Goal: Ask a question: Seek information or help from site administrators or community

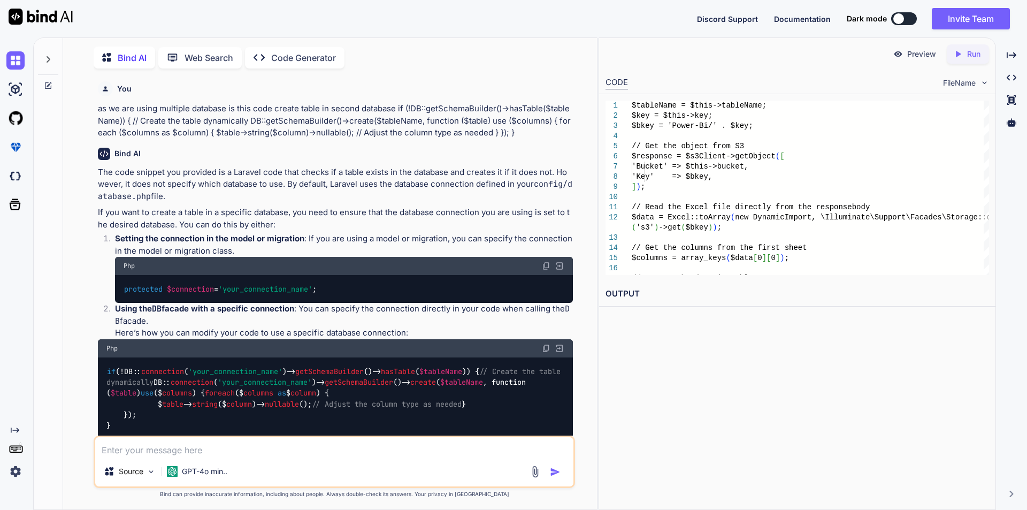
scroll to position [7827, 0]
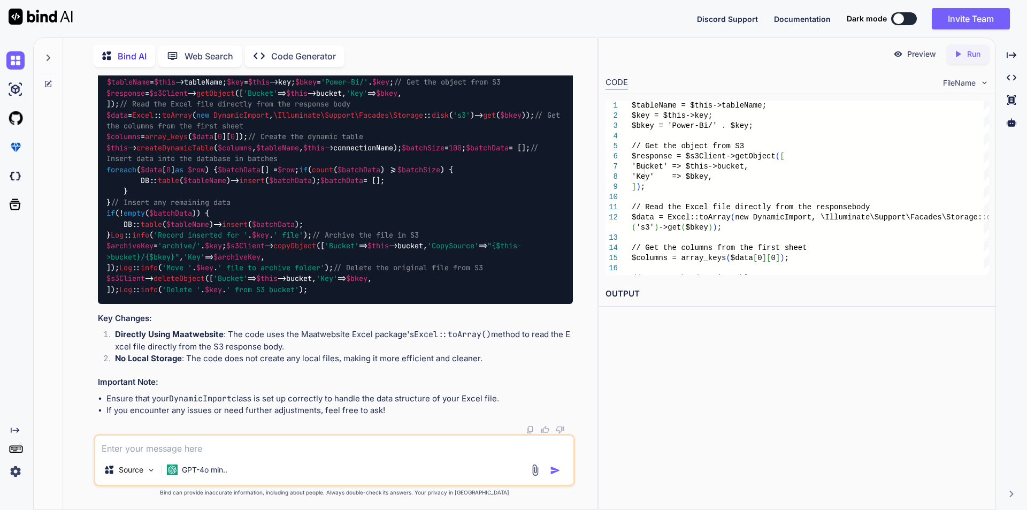
click at [192, 450] on textarea at bounding box center [334, 444] width 478 height 19
type textarea "w"
type textarea "x"
type textarea "we"
type textarea "x"
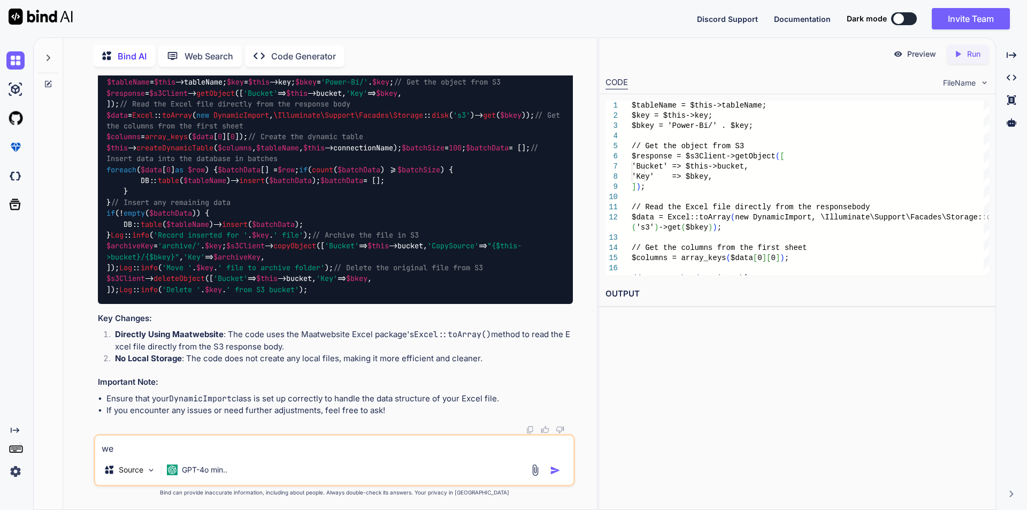
type textarea "we"
type textarea "x"
type textarea "we g"
type textarea "x"
type textarea "we go"
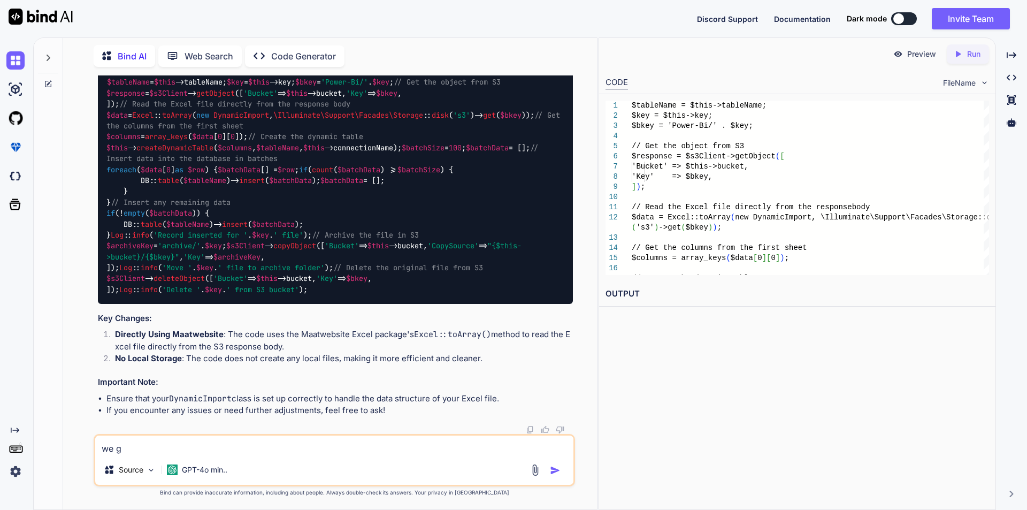
type textarea "x"
type textarea "we got"
type textarea "x"
type textarea "we got"
type textarea "x"
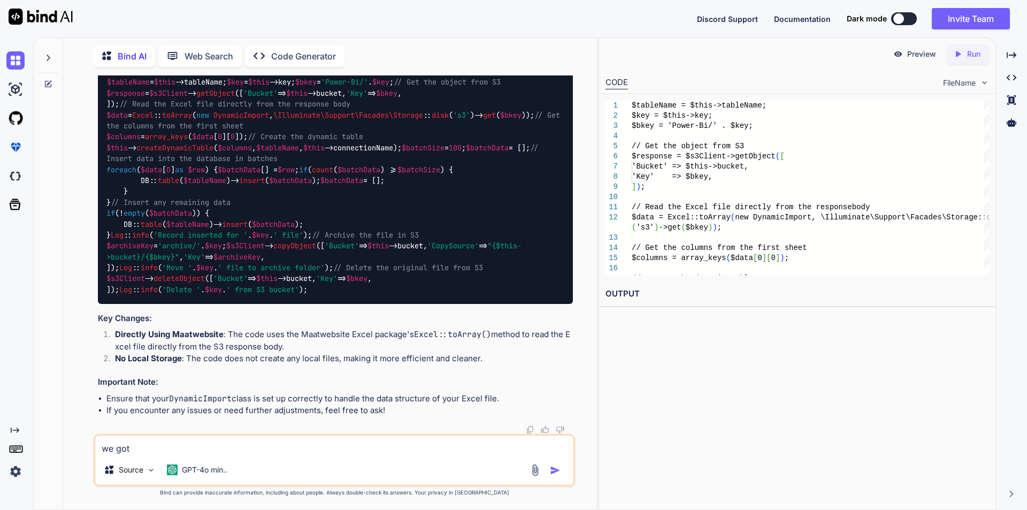
type textarea "we got a"
type textarea "x"
type textarea "we got an"
type textarea "x"
type textarea "we got an"
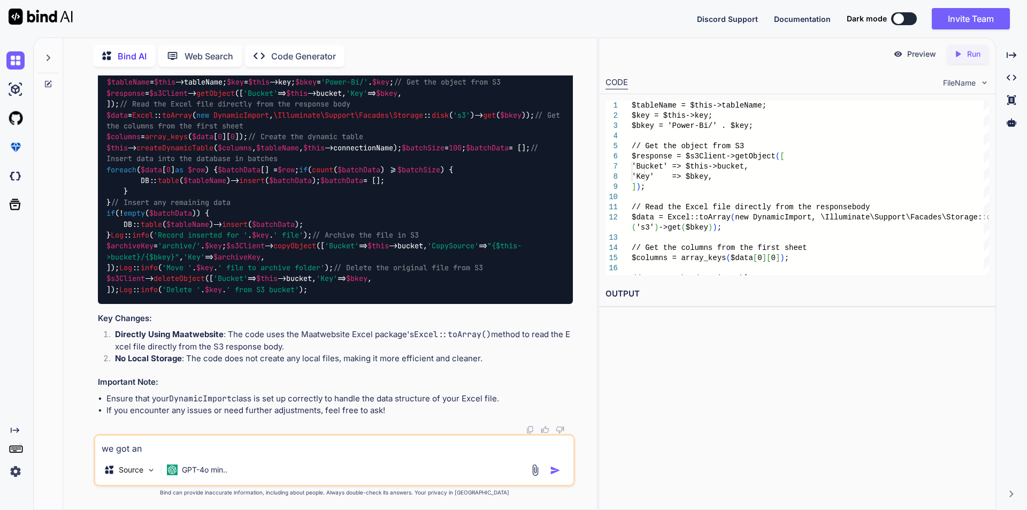
type textarea "x"
type textarea "we got an e"
type textarea "x"
type textarea "we got an er"
type textarea "x"
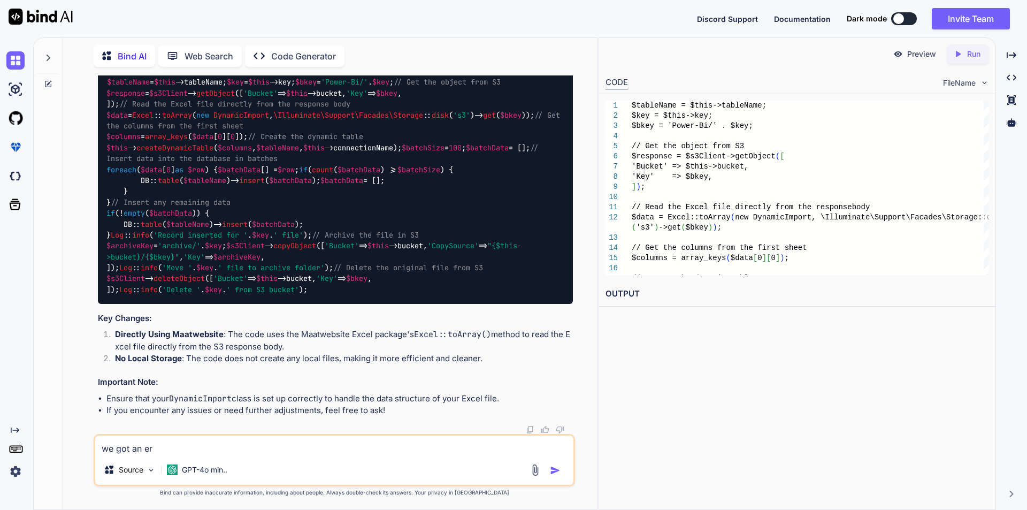
type textarea "we got an err"
type textarea "x"
type textarea "we got an erro"
type textarea "x"
type textarea "we got an error"
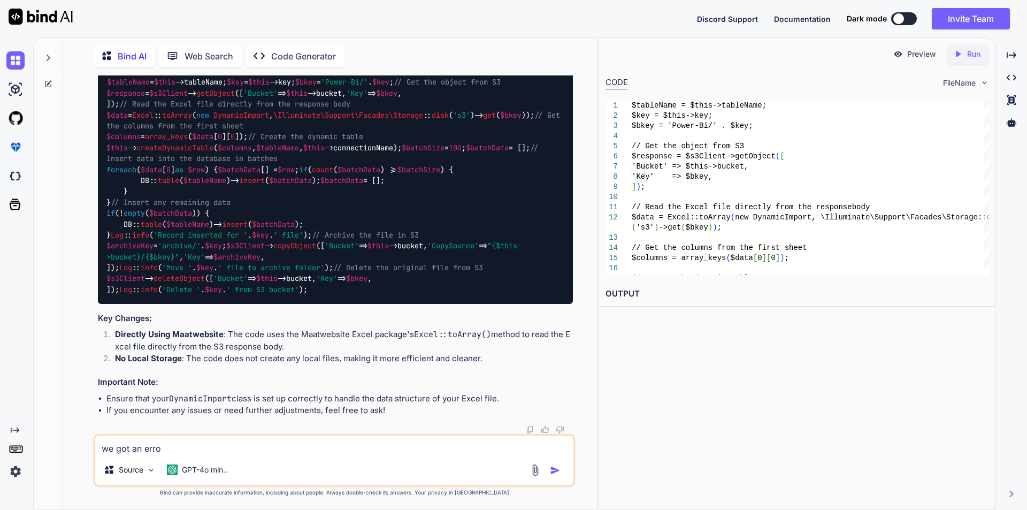
type textarea "x"
type textarea "we got an error"
type textarea "x"
paste textarea "Failed to import records. {"error":"No ReaderType or WriterType could be detect…"
type textarea "we got an error Failed to import records. {"error":"No ReaderType or WriterType…"
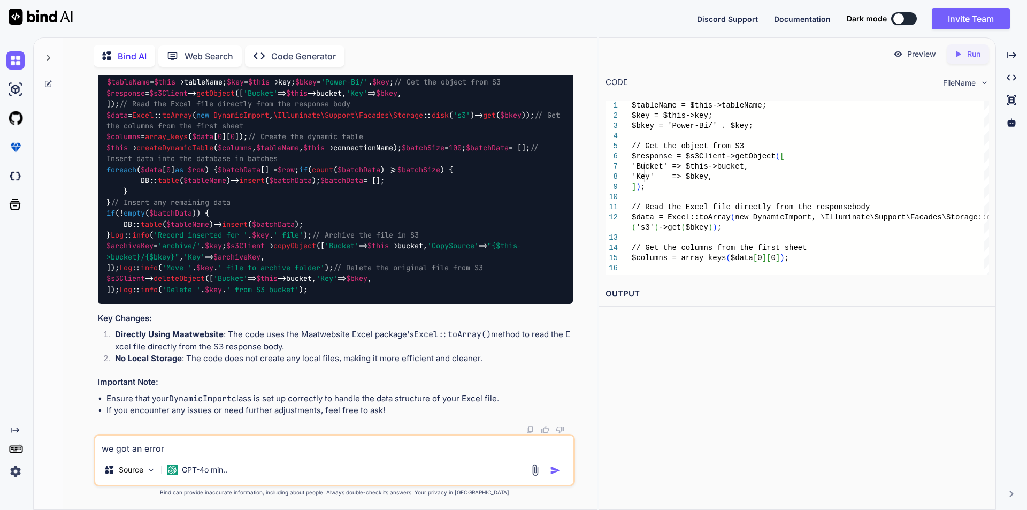
type textarea "x"
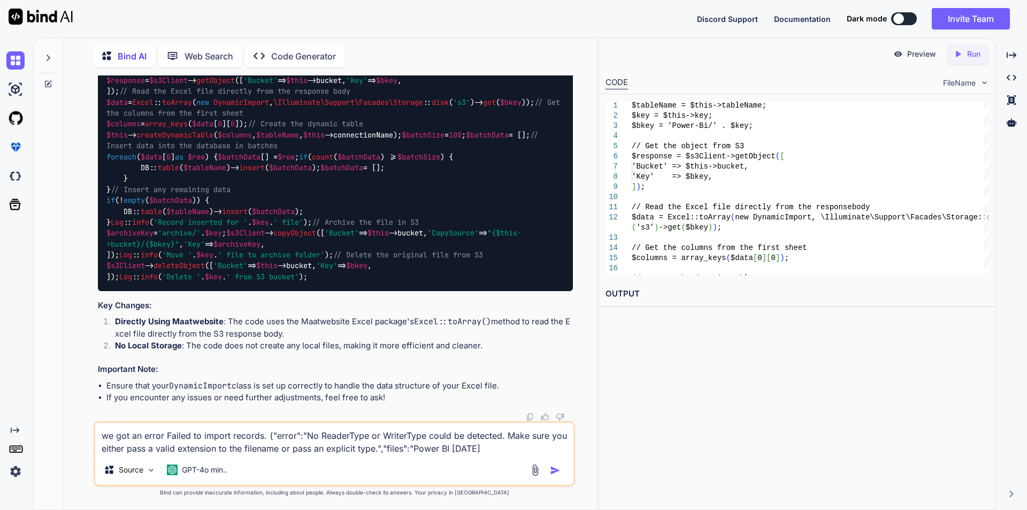
type textarea "we got an error Failed to import records. {"error":"No ReaderType or WriterType…"
type textarea "x"
type textarea "we got an error Failed to import records. {"error":"No ReaderType or WriterType…"
type textarea "x"
type textarea "we got an error Failed to import records. {"error":"No ReaderType or WriterType…"
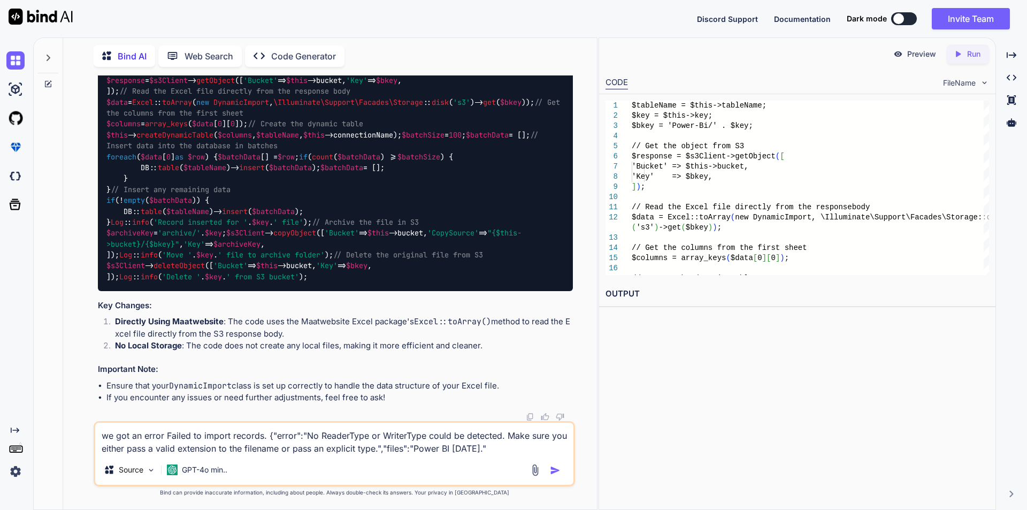
type textarea "x"
type textarea "we got an error Failed to import records. {"error":"No ReaderType or WriterType…"
type textarea "x"
type textarea "we got an error Failed to import records. {"error":"No ReaderType or WriterType…"
type textarea "x"
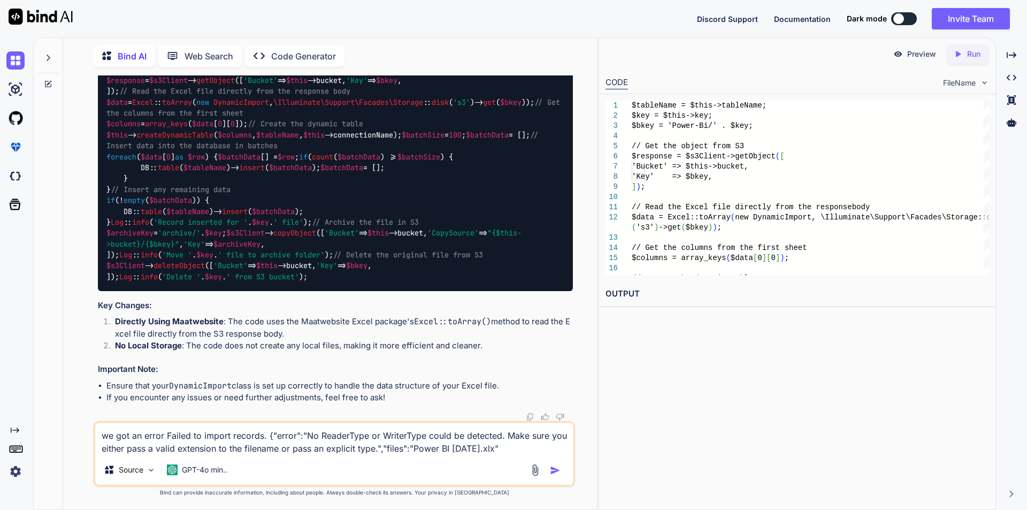
click at [501, 448] on textarea "we got an error Failed to import records. {"error":"No ReaderType or WriterType…" at bounding box center [334, 439] width 478 height 32
type textarea "we got an error Failed to import records. {"error":"No ReaderType or WriterType…"
type textarea "x"
click at [519, 448] on textarea "we got an error Failed to import records. {"error":"No ReaderType or WriterType…" at bounding box center [334, 439] width 478 height 32
click at [505, 450] on textarea "we got an error Failed to import records. {"error":"No ReaderType or WriterType…" at bounding box center [334, 439] width 478 height 32
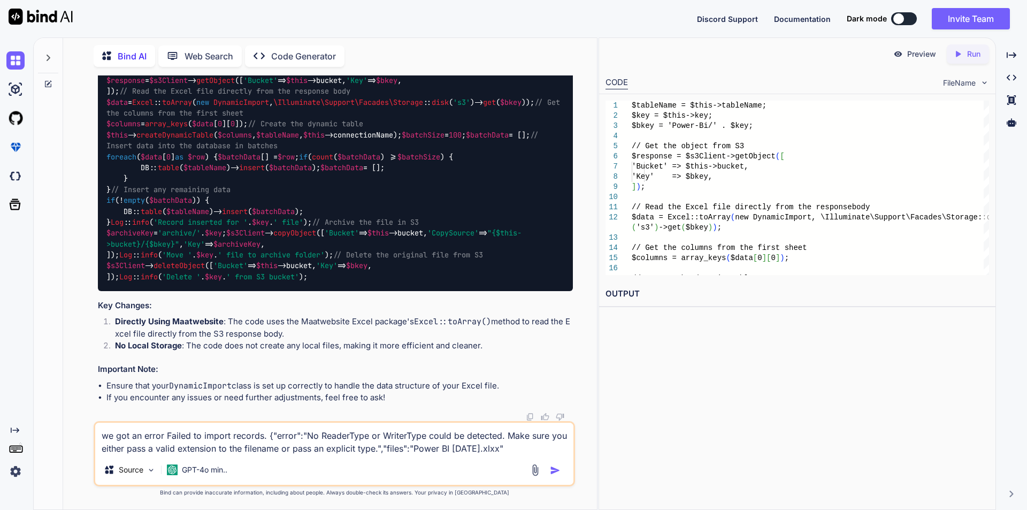
type textarea "we got an error Failed to import records. {"error":"No ReaderType or WriterType…"
type textarea "x"
type textarea "we got an error Failed to import records. {"error":"No ReaderType or WriterType…"
type textarea "x"
type textarea "we got an error Failed to import records. {"error":"No ReaderType or WriterType…"
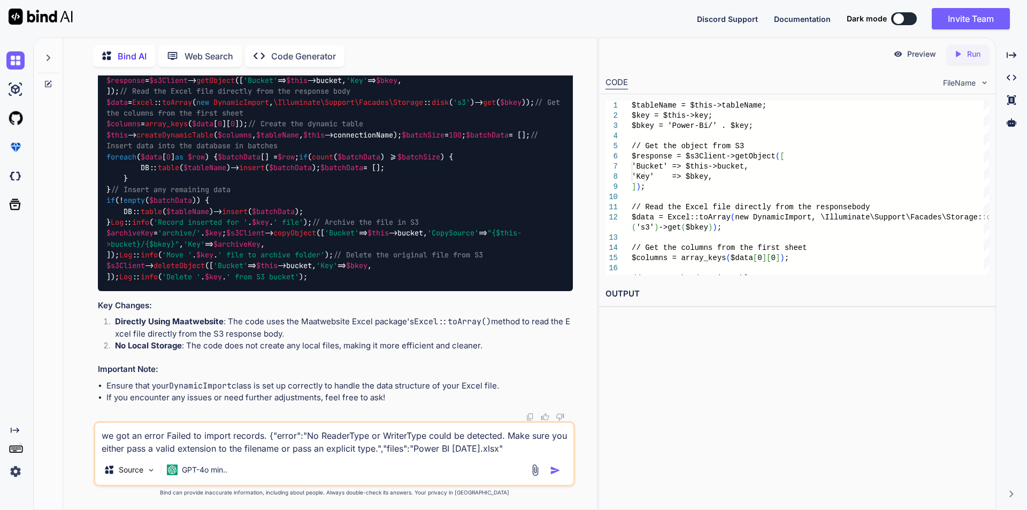
type textarea "x"
type textarea "we got an error Failed to import records. {"error":"No ReaderType or WriterType…"
click at [554, 469] on img "button" at bounding box center [555, 470] width 11 height 11
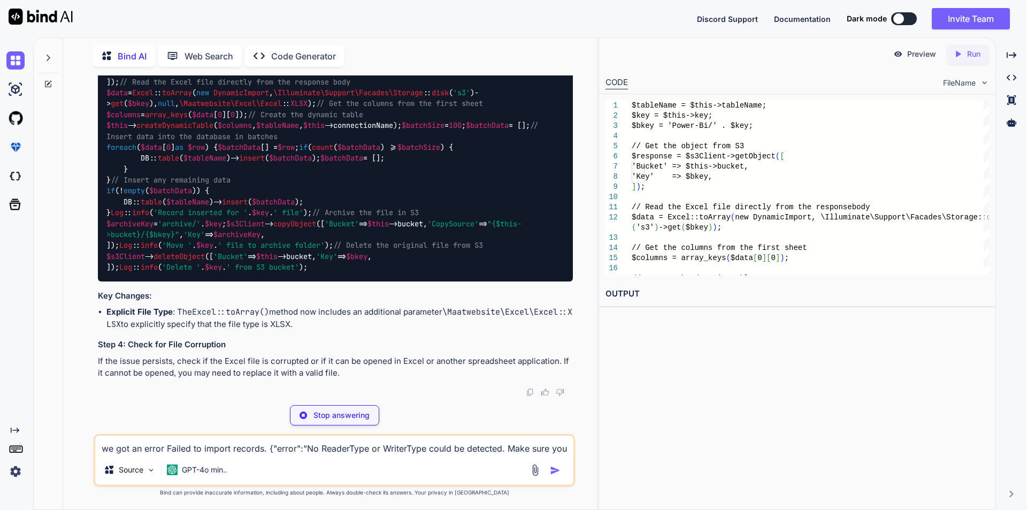
scroll to position [8112, 0]
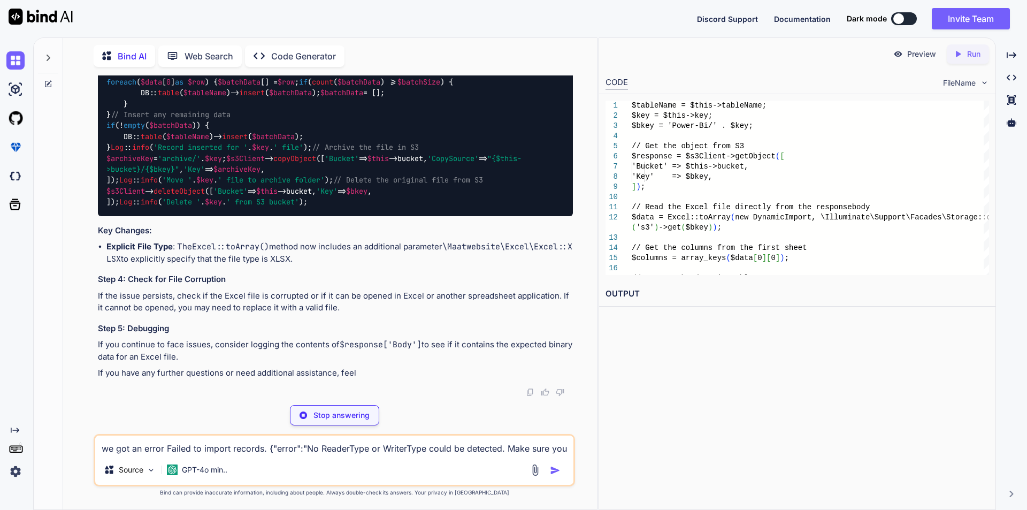
type textarea "x"
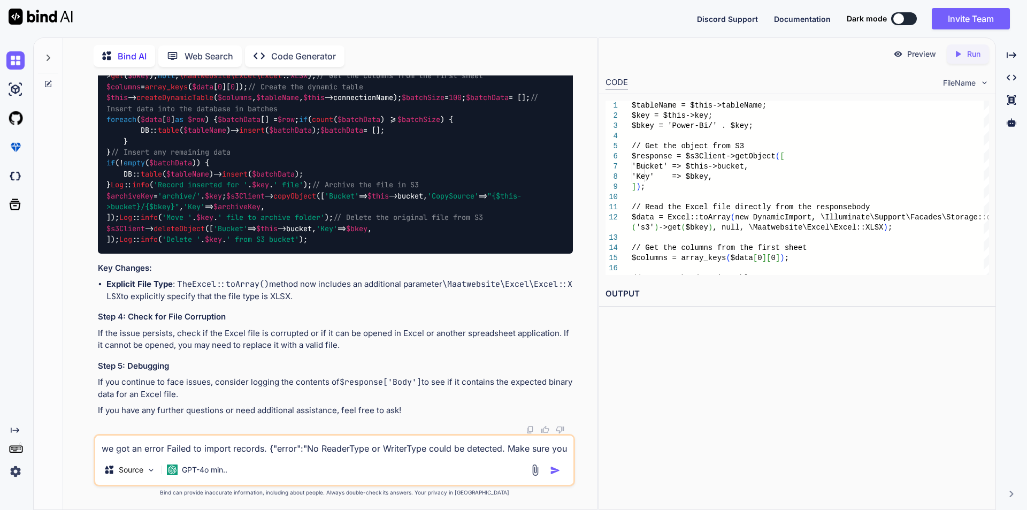
scroll to position [8380, 0]
click at [543, 245] on code "$tableName = $this ->tableName; $key = $this ->key; $bkey = 'Power-Bi/' . $key …" at bounding box center [324, 136] width 436 height 218
drag, startPoint x: 123, startPoint y: 322, endPoint x: 263, endPoint y: 323, distance: 139.6
click at [263, 245] on code "$tableName = $this ->tableName; $key = $this ->key; $bkey = 'Power-Bi/' . $key …" at bounding box center [324, 136] width 436 height 218
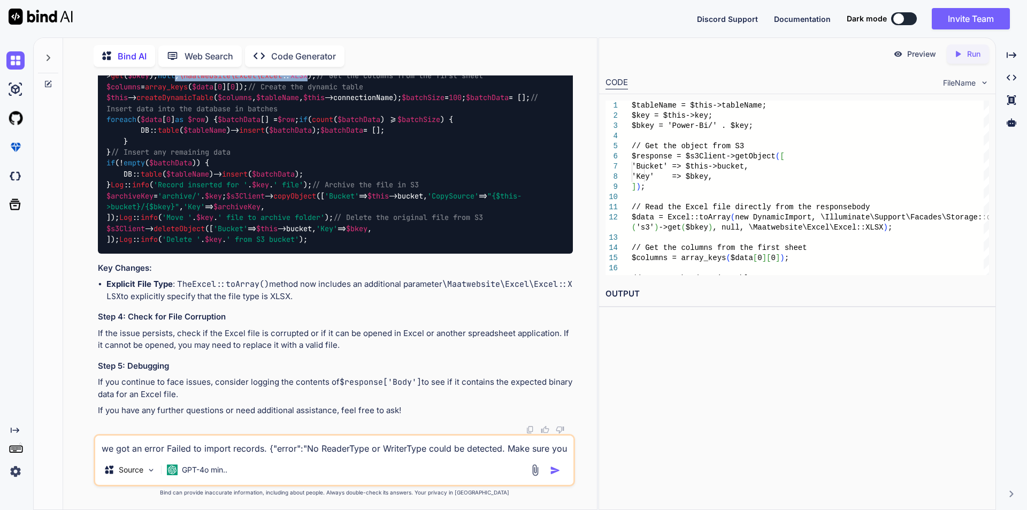
copy code ", \Maatwebsite\Excel\Excel :: XLSX"
drag, startPoint x: 548, startPoint y: 257, endPoint x: 262, endPoint y: 266, distance: 286.3
click at [262, 245] on code "$tableName = $this ->tableName; $key = $this ->key; $bkey = 'Power-Bi/' . $key …" at bounding box center [324, 136] width 436 height 218
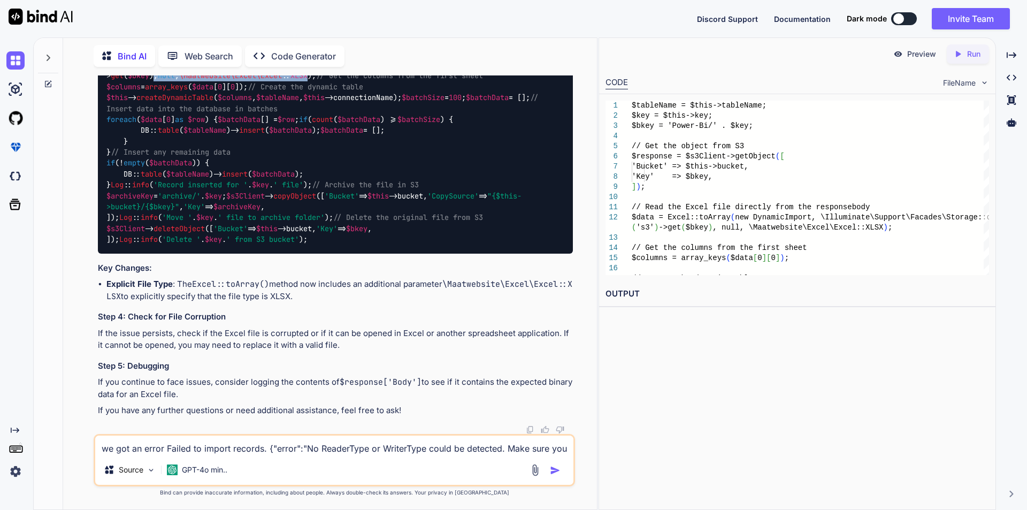
copy code ", null , \Maatwebsite\Excel\Excel :: XLSX"
click at [156, 449] on textarea "we got an error Failed to import records. {"error":"No ReaderType or WriterType…" at bounding box center [334, 444] width 478 height 19
click at [308, 454] on textarea "we got an error Failed to import records. {"error":"No ReaderType or WriterType…" at bounding box center [334, 444] width 478 height 19
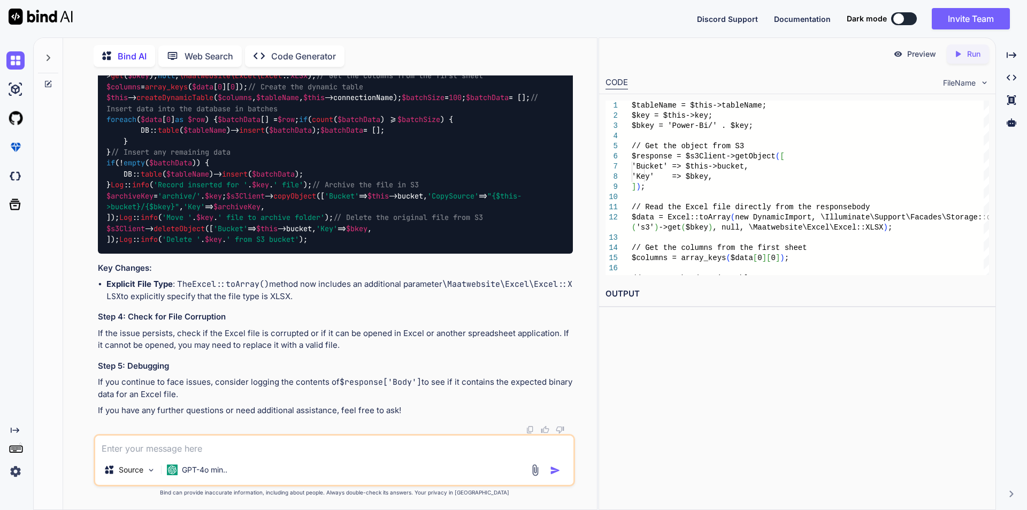
type textarea "w"
type textarea "x"
type textarea "we"
type textarea "x"
type textarea "we"
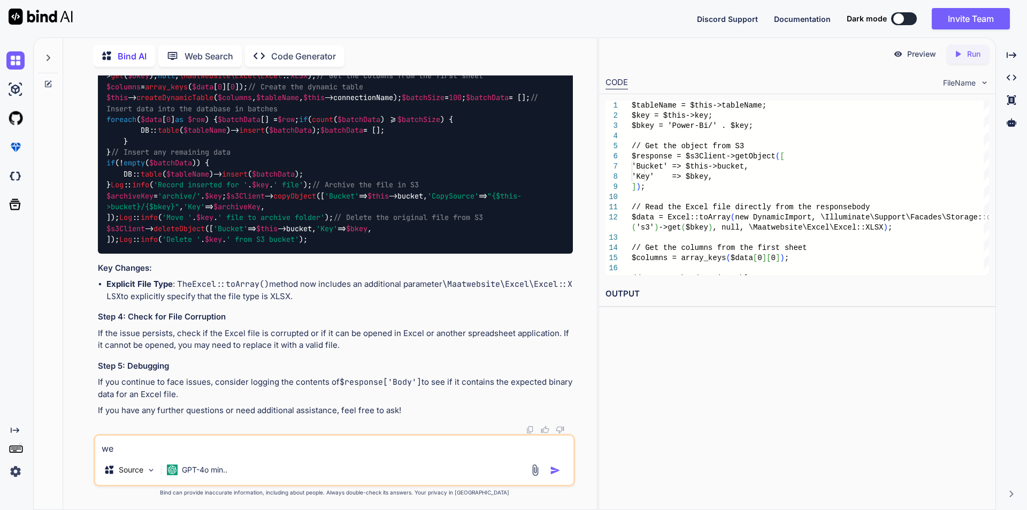
type textarea "x"
type textarea "we g"
type textarea "x"
type textarea "we go"
type textarea "x"
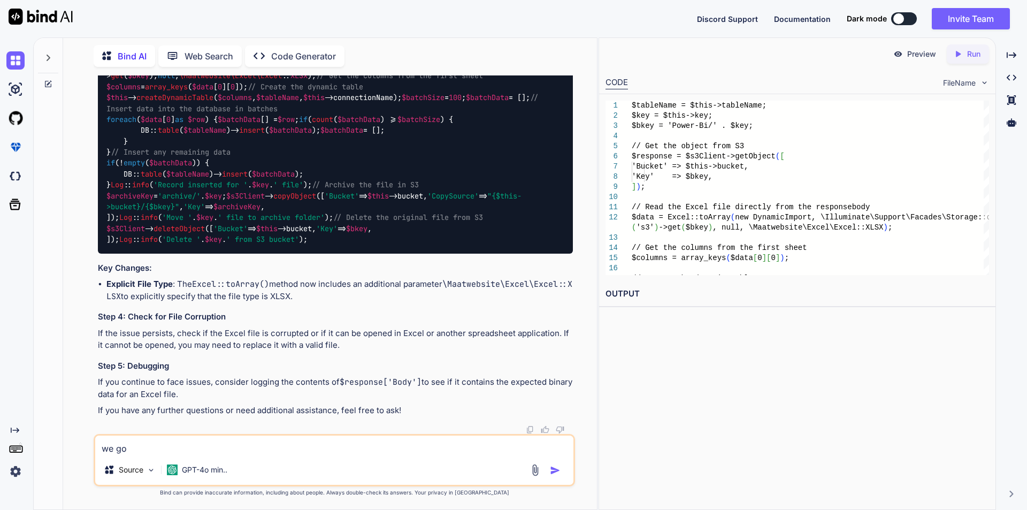
type textarea "we got"
type textarea "x"
type textarea "we got"
type textarea "x"
type textarea "we got a"
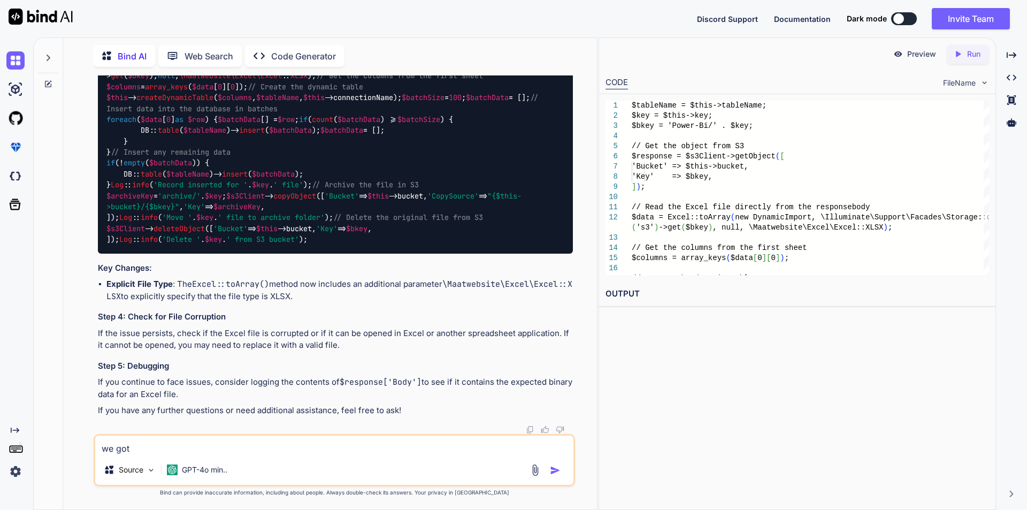
type textarea "x"
type textarea "we got an"
type textarea "x"
type textarea "we got an"
type textarea "x"
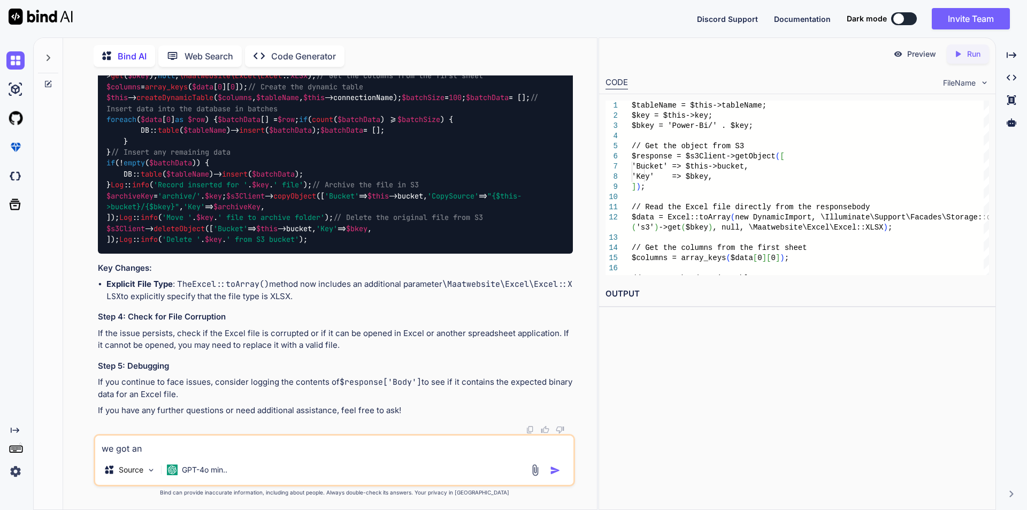
type textarea "we got an e"
type textarea "x"
type textarea "we got an er"
type textarea "x"
type textarea "we got an err"
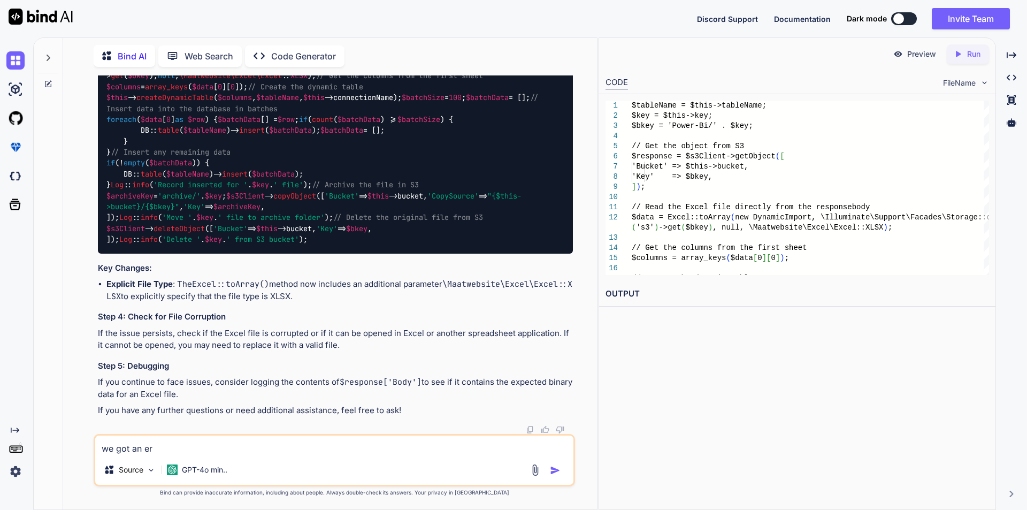
type textarea "x"
type textarea "we got an erro"
type textarea "x"
type textarea "we got an error"
type textarea "x"
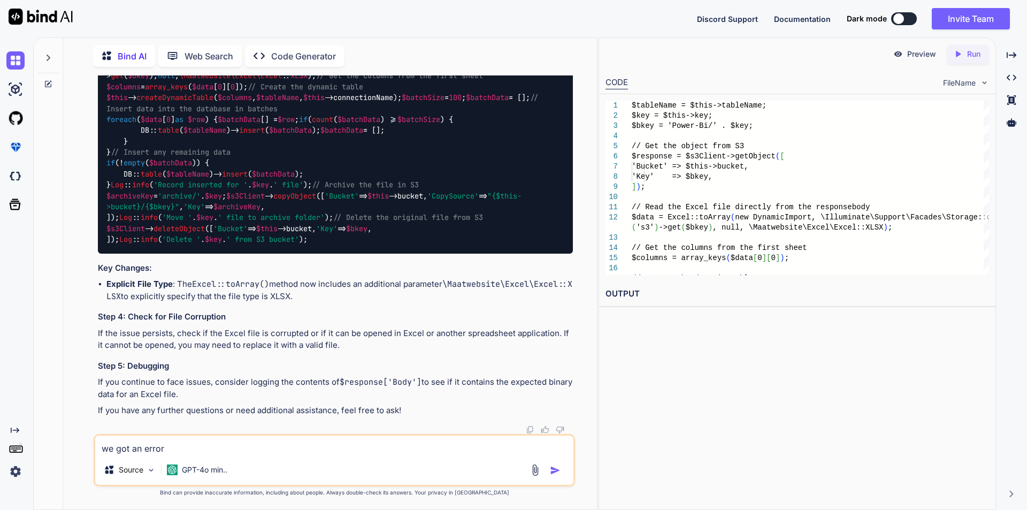
type textarea "we got an error"
type textarea "x"
type textarea "we got an error a"
type textarea "x"
type textarea "we got an error ag"
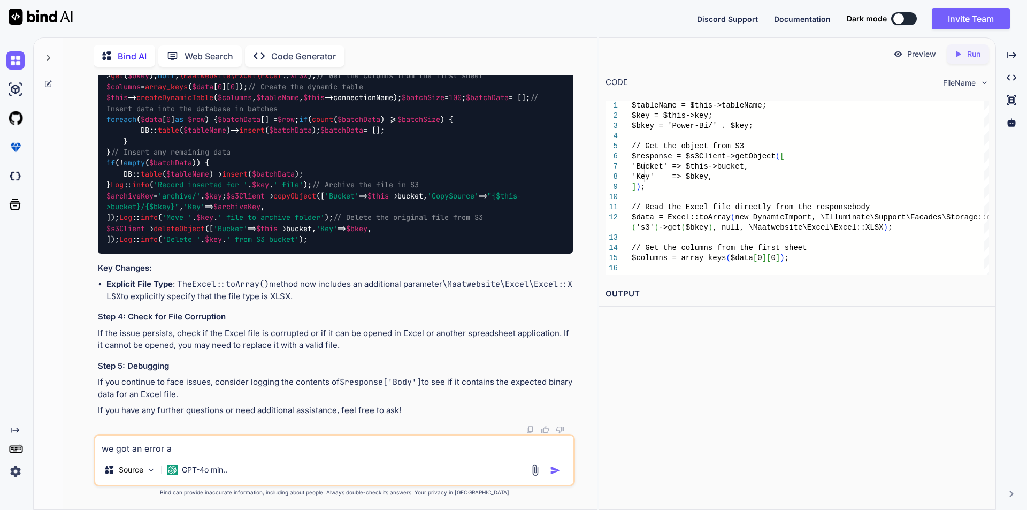
type textarea "x"
type textarea "we got an error aga"
type textarea "x"
type textarea "we got an error agai"
type textarea "x"
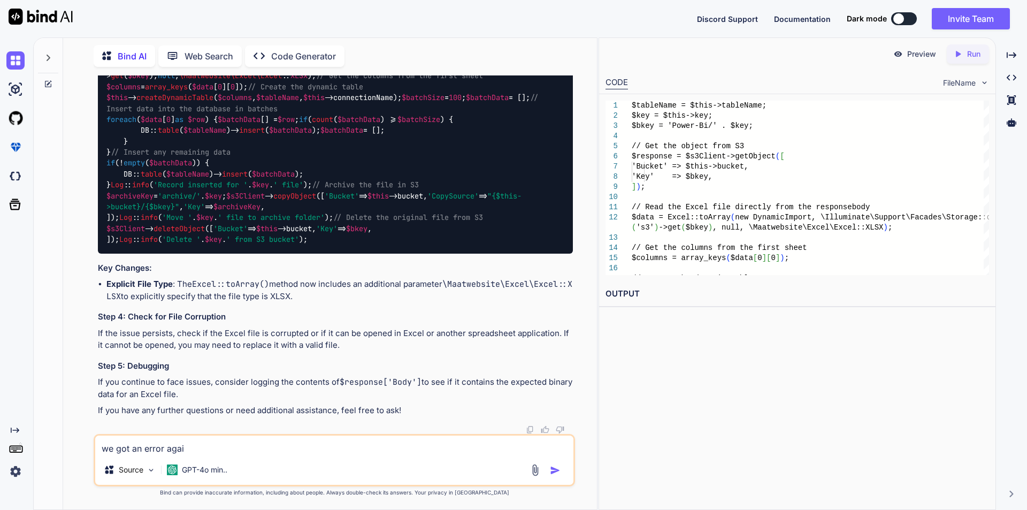
type textarea "we got an error again"
type textarea "x"
type textarea "we got an error again"
type textarea "x"
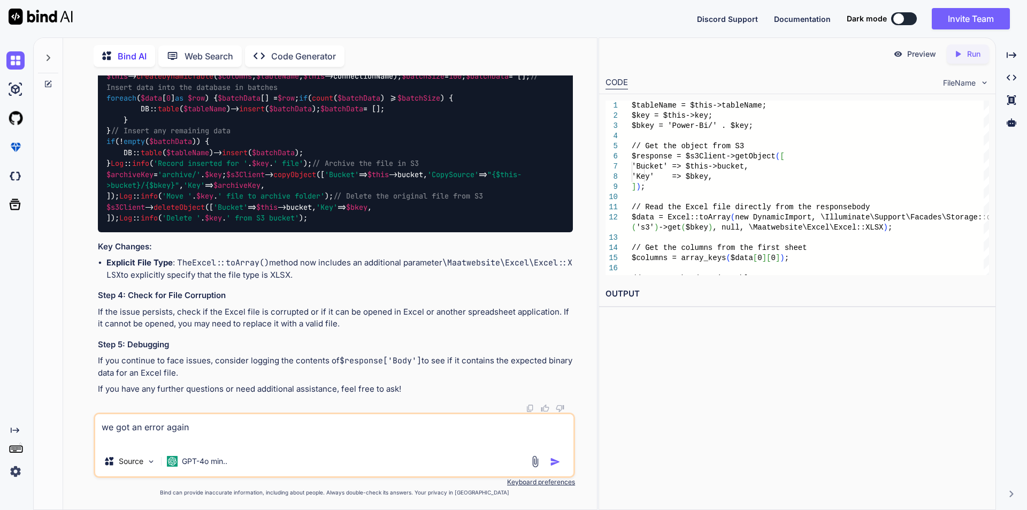
paste textarea "Failed to import records. {"error":"touch(): Unable to create file /var/www/htm…"
type textarea "we got an error again Failed to import records. {"error":"touch(): Unable to cr…"
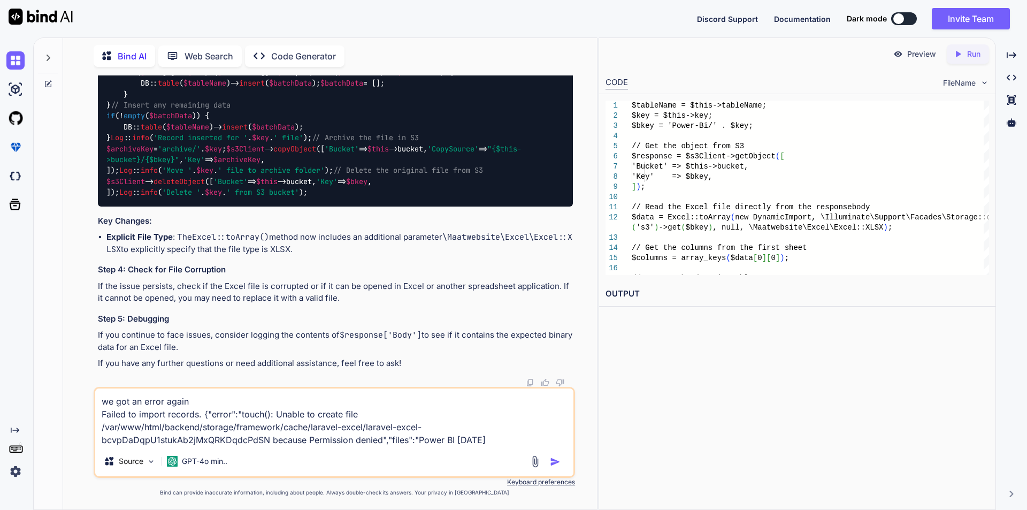
type textarea "x"
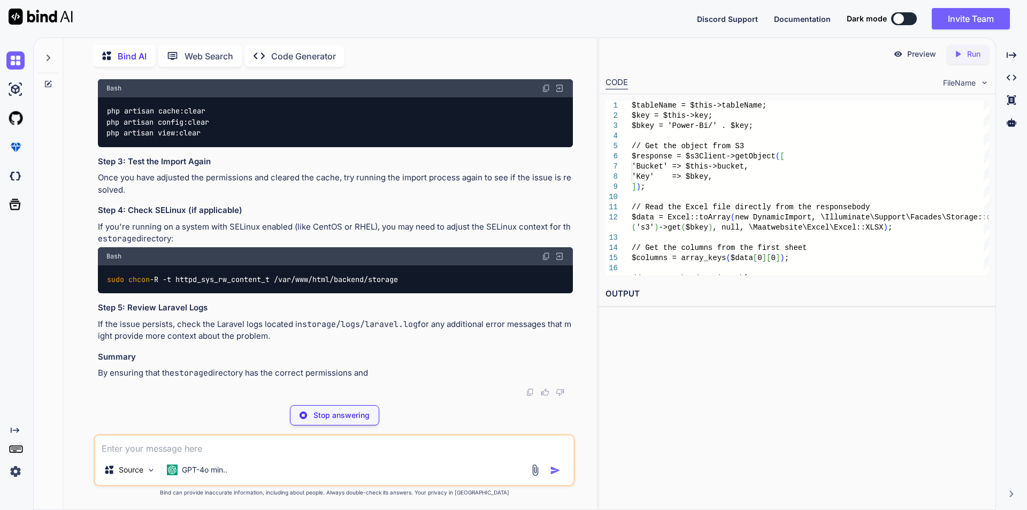
scroll to position [9207, 0]
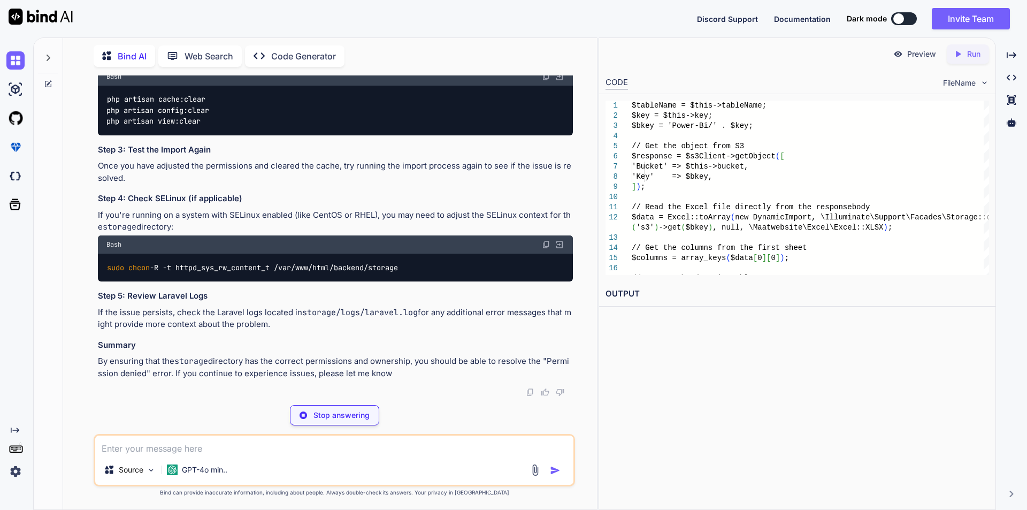
type textarea "x"
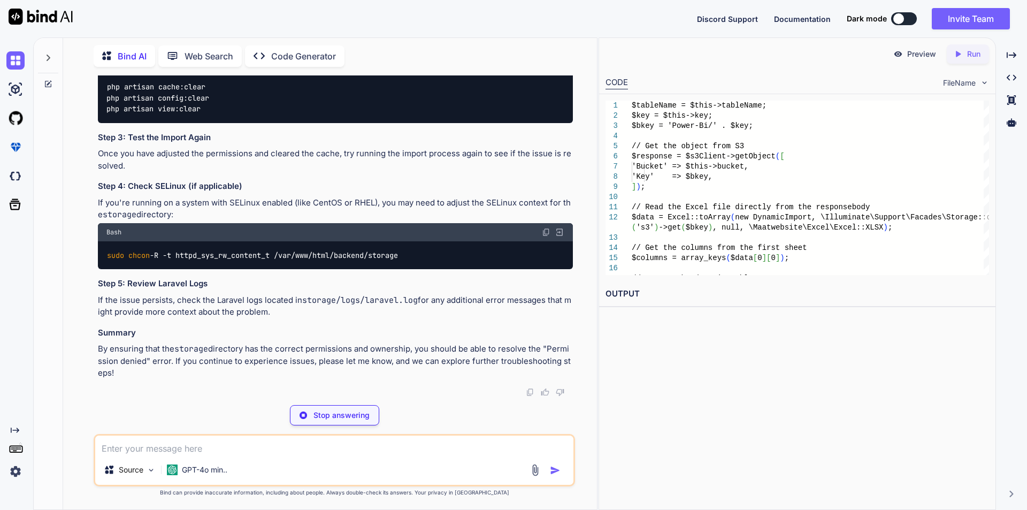
type textarea "sudo chmod -R 775 /var/www/html/backend/storage"
type textarea "x"
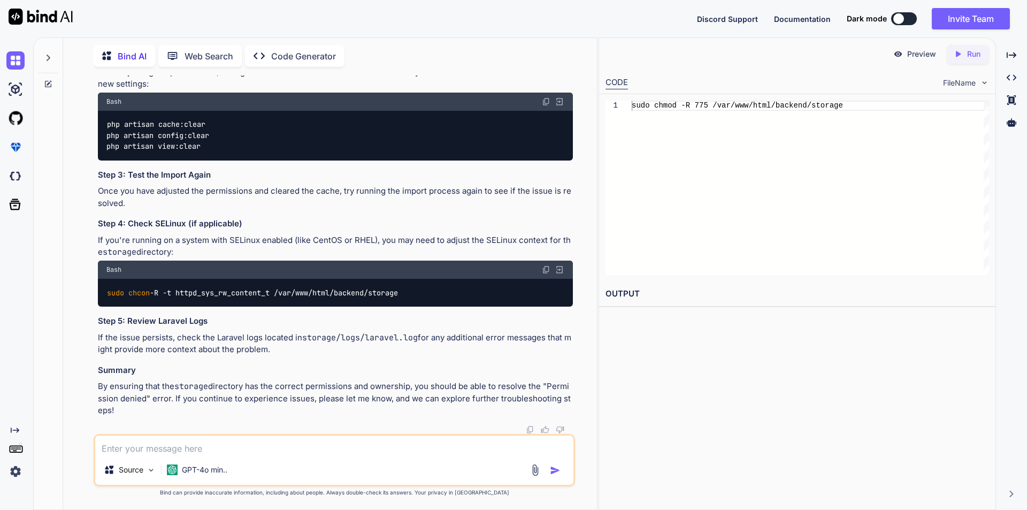
scroll to position [9567, 0]
click at [582, 432] on div "You as we are using multiple database is this code create table in second datab…" at bounding box center [334, 292] width 525 height 434
drag, startPoint x: 338, startPoint y: 205, endPoint x: 421, endPoint y: 205, distance: 84.0
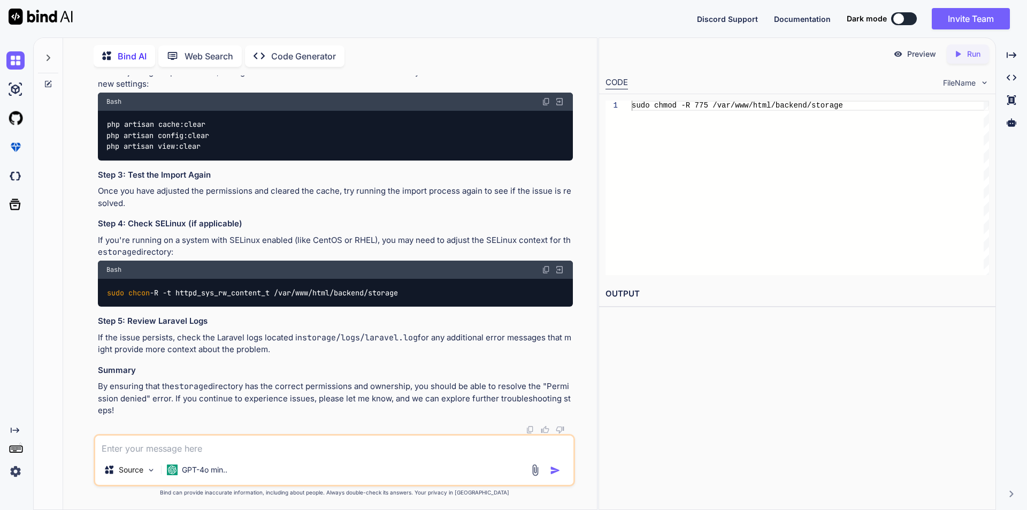
copy p "$response['Body']"
drag, startPoint x: 340, startPoint y: 259, endPoint x: 421, endPoint y: 257, distance: 80.8
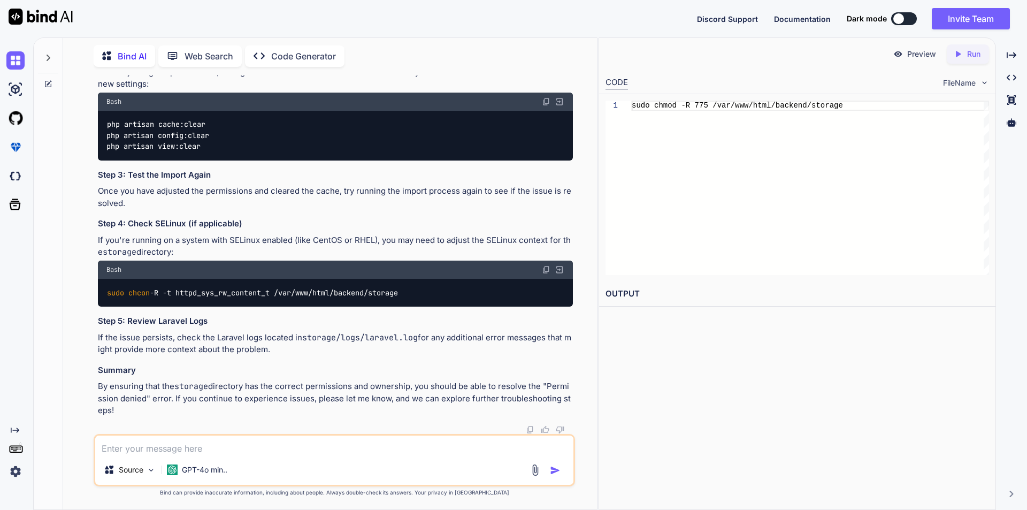
copy code "$response['Body']"
click at [278, 449] on textarea at bounding box center [334, 444] width 478 height 19
type textarea "c"
type textarea "x"
type textarea "ca"
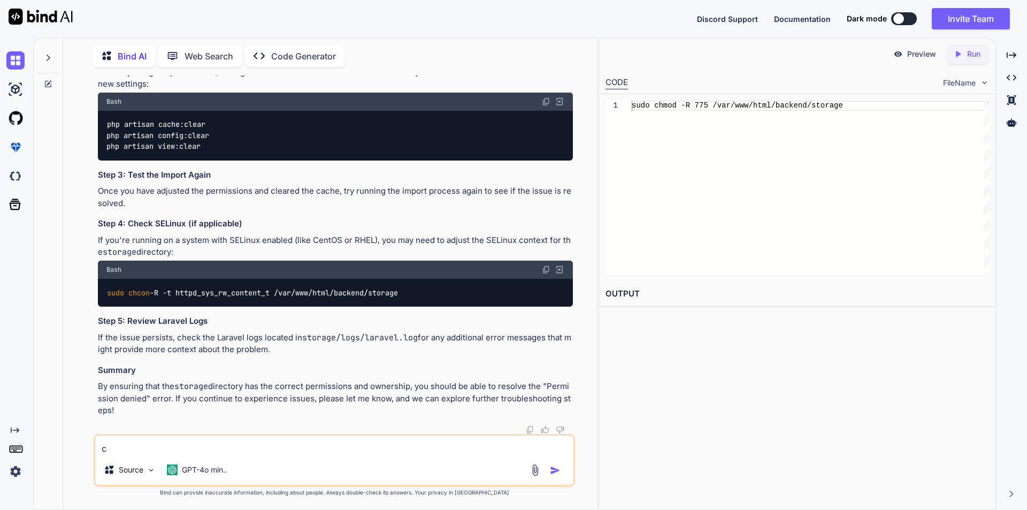
type textarea "x"
type textarea "can"
type textarea "x"
type textarea "can"
type textarea "x"
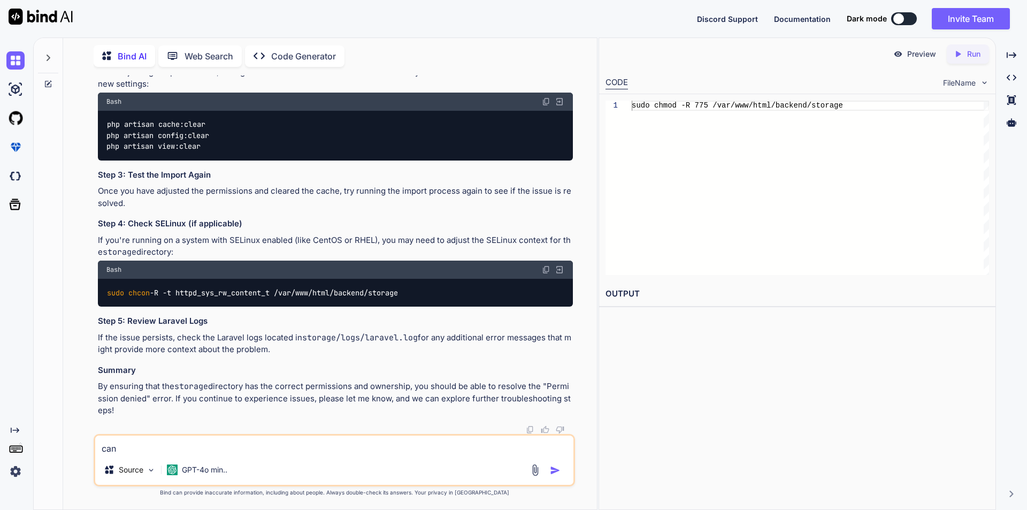
type textarea "can w"
type textarea "x"
type textarea "can we"
type textarea "x"
type textarea "can we"
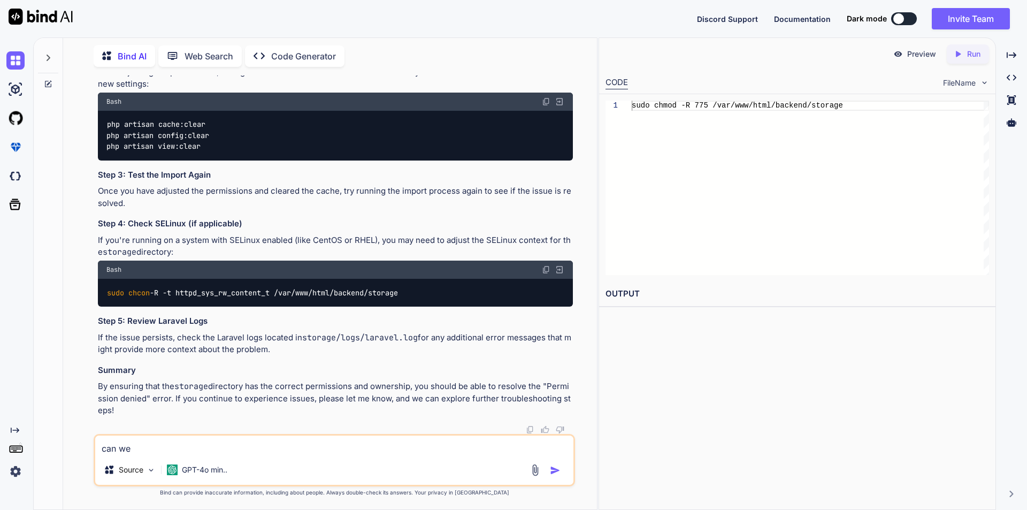
type textarea "x"
type textarea "can we u"
type textarea "x"
type textarea "can we us"
type textarea "x"
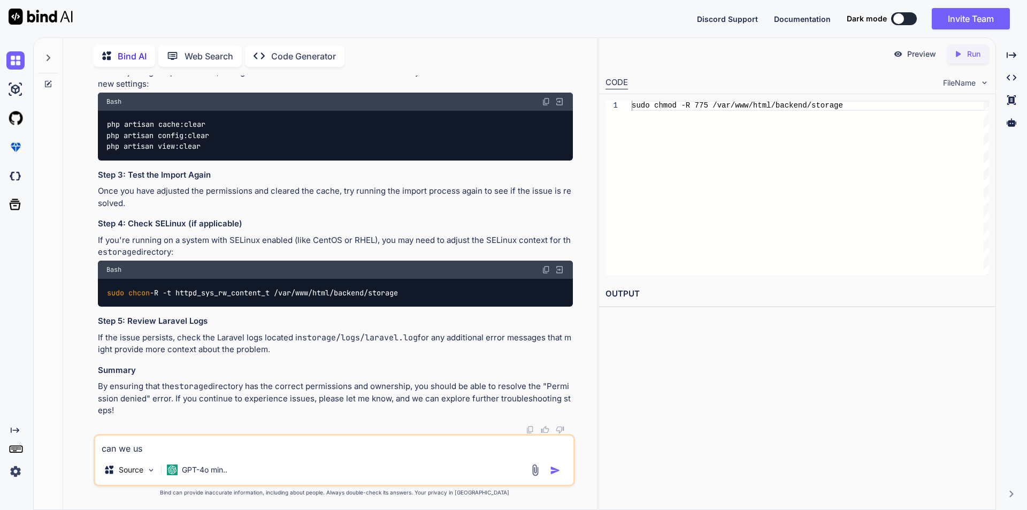
type textarea "can we use"
type textarea "x"
type textarea "can we use"
type textarea "x"
paste textarea "$response['Body']"
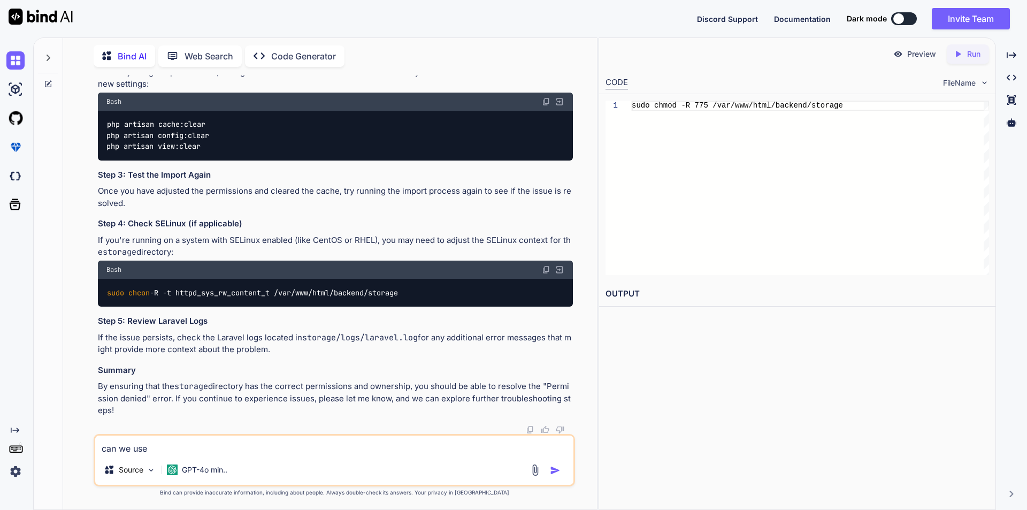
type textarea "can we use $response['Body']"
type textarea "x"
type textarea "can we use $response['Body']"
type textarea "x"
type textarea "can we use $response['Body'] i"
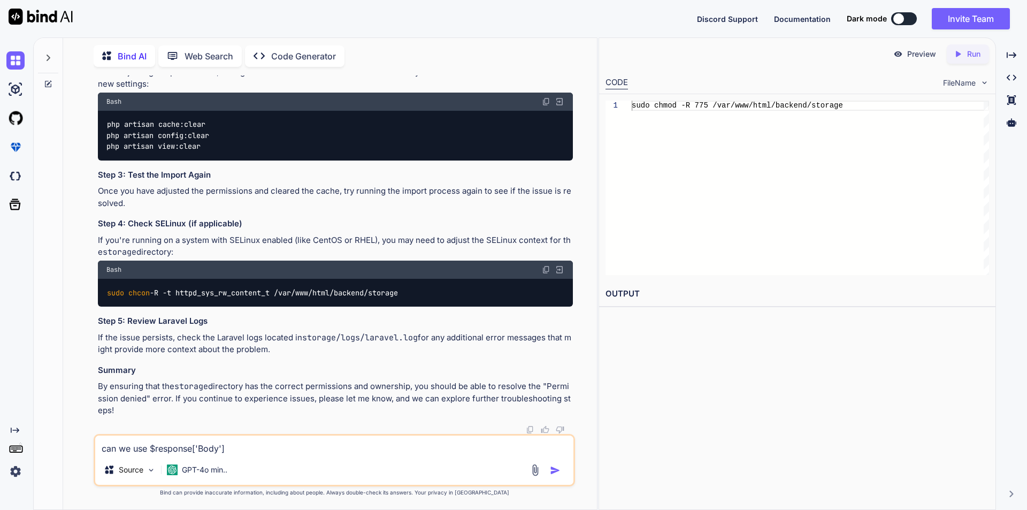
type textarea "x"
type textarea "can we use $response['Body'] in"
type textarea "x"
type textarea "can we use $response['Body'] in"
type textarea "x"
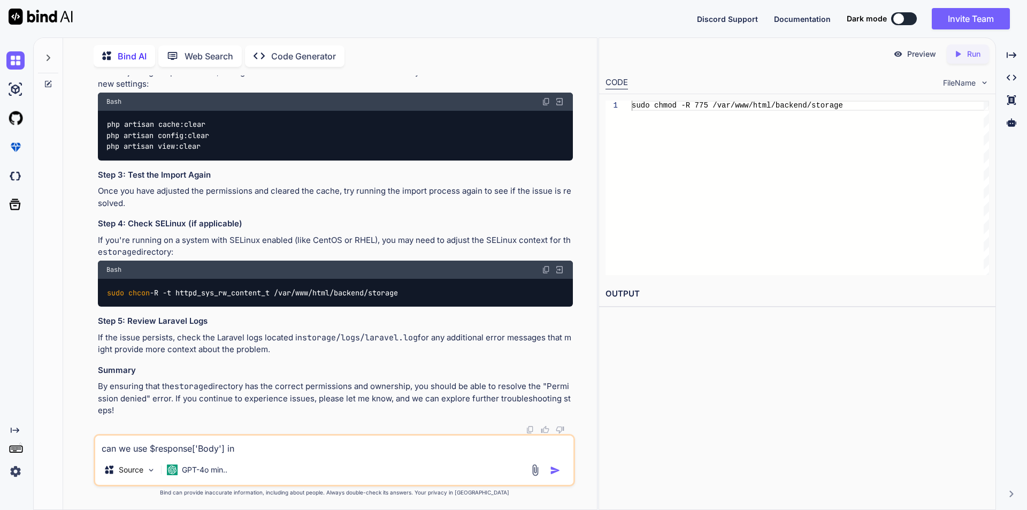
scroll to position [8498, 0]
drag, startPoint x: 107, startPoint y: 192, endPoint x: 319, endPoint y: 205, distance: 212.2
copy code "$data = Excel :: toArray ( new DynamicImport , \Illuminate\Support\Facades\Stor…"
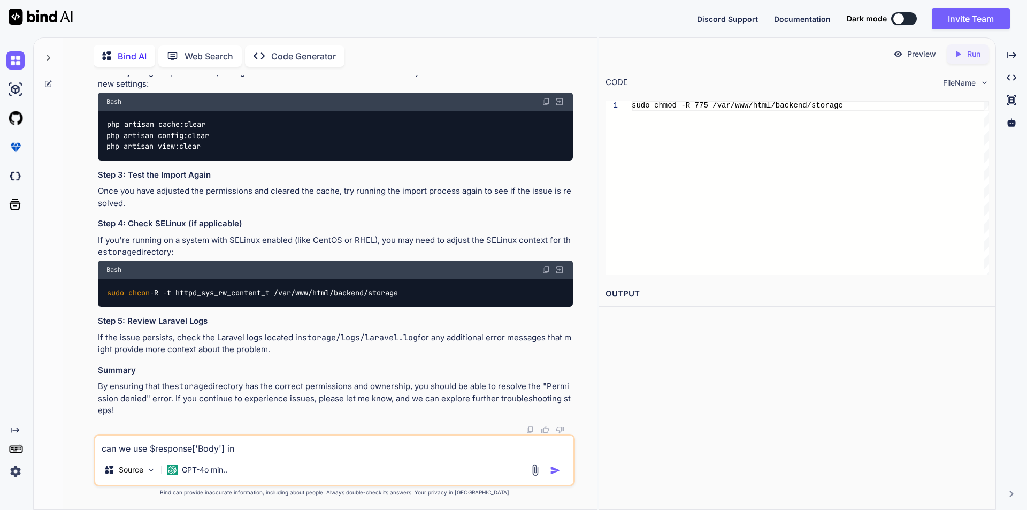
click at [258, 448] on textarea "can we use $response['Body'] in" at bounding box center [334, 444] width 478 height 19
paste textarea "$data = Excel::toArray(new DynamicImport, \Illuminate\Support\Facades\Storage::…"
type textarea "can we use $response['Body'] in $data = Excel::toArray(new DynamicImport, \Illu…"
type textarea "x"
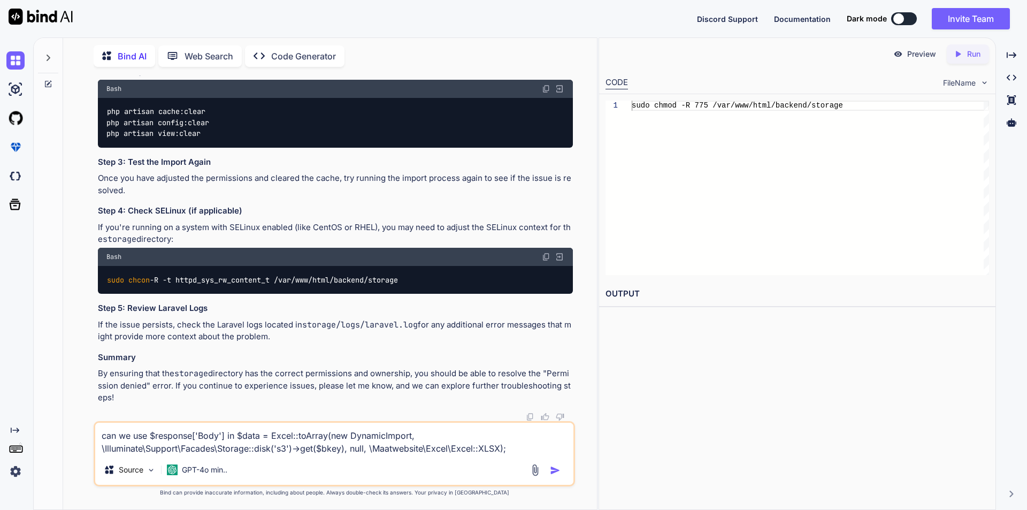
type textarea "can we use $response['Body'] in $data = Excel::toArray(new DynamicImport, \Illu…"
click at [553, 470] on img "button" at bounding box center [555, 470] width 11 height 11
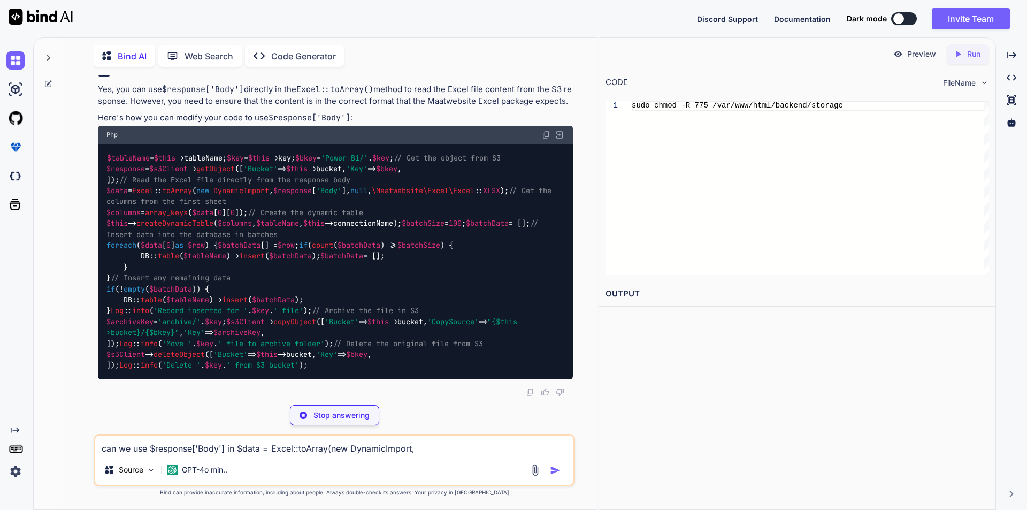
scroll to position [9906, 0]
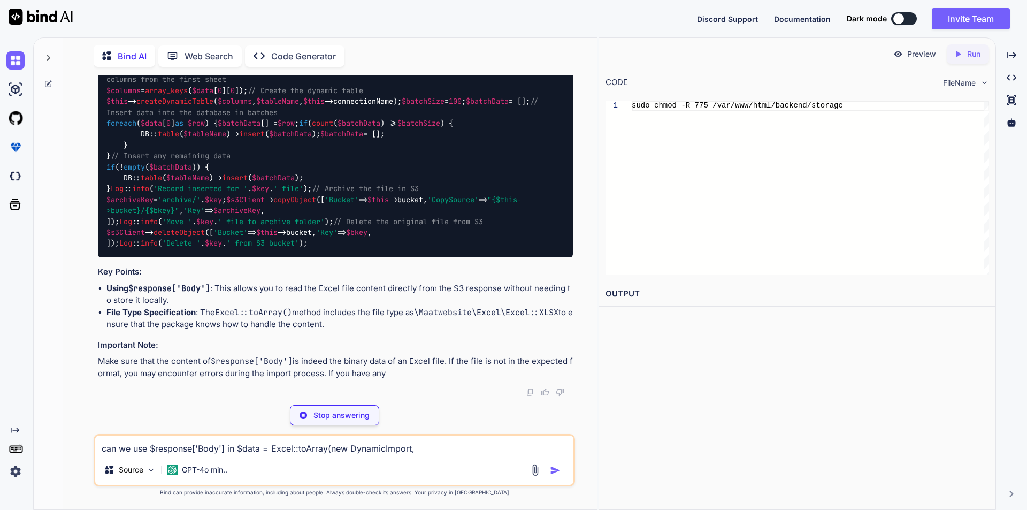
type textarea "x"
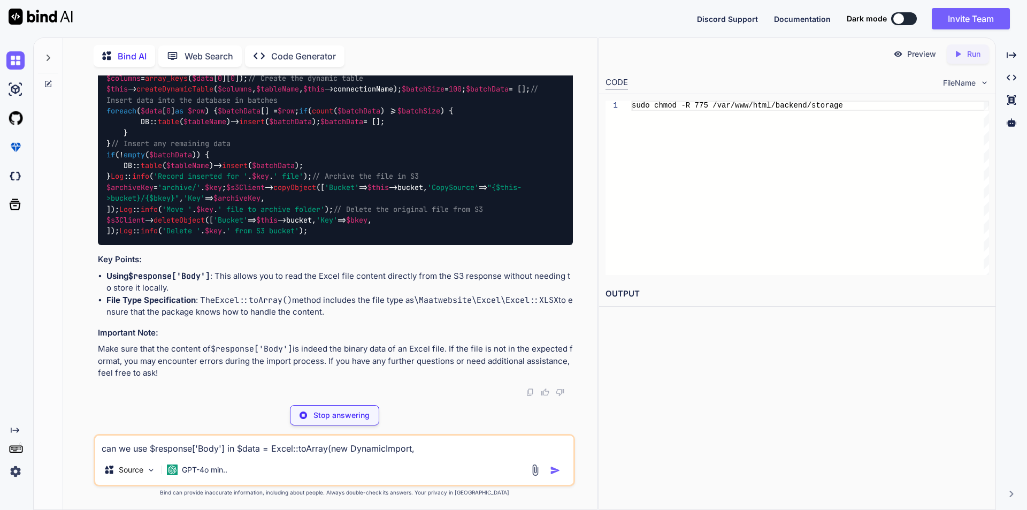
type textarea "'Bucket' => $this->bucket, 'Key' => $bkey, ]); Log::info('Delete ' . $key . ' f…"
type textarea "x"
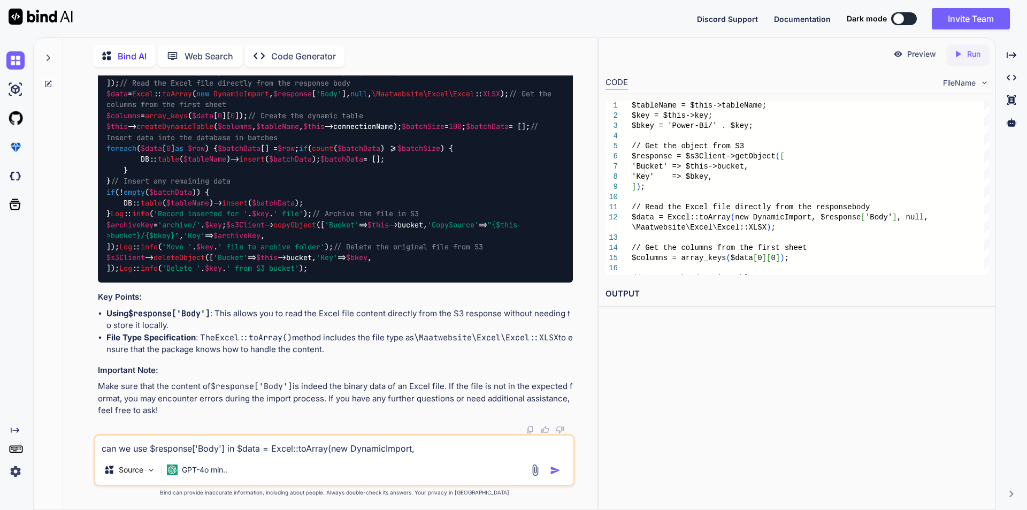
scroll to position [10067, 0]
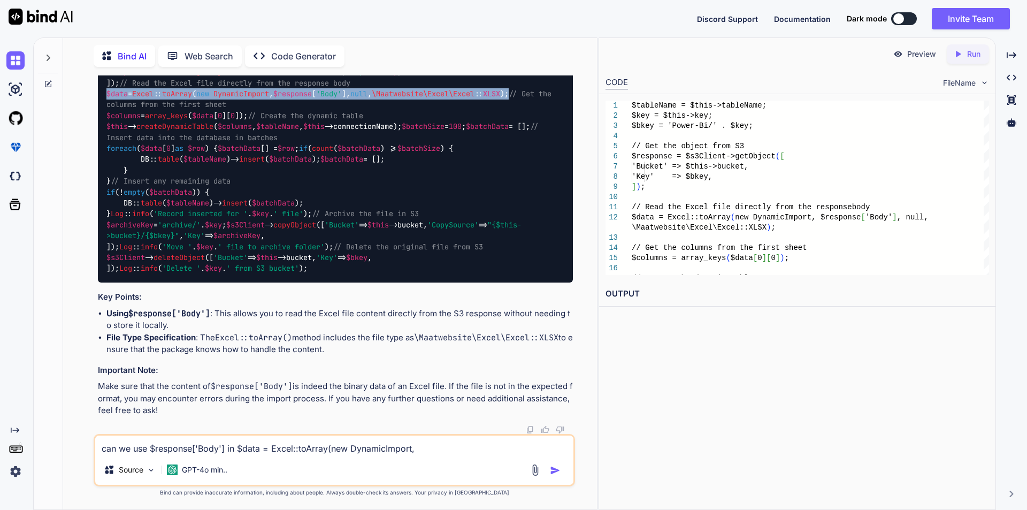
drag, startPoint x: 107, startPoint y: 259, endPoint x: 542, endPoint y: 262, distance: 434.9
click at [542, 262] on div "$tableName = $this ->tableName; $key = $this ->key; $bkey = 'Power-Bi/' . $key …" at bounding box center [335, 164] width 475 height 235
copy code "$data = Excel :: toArray ( new DynamicImport , $response [ 'Body' ], null , \Ma…"
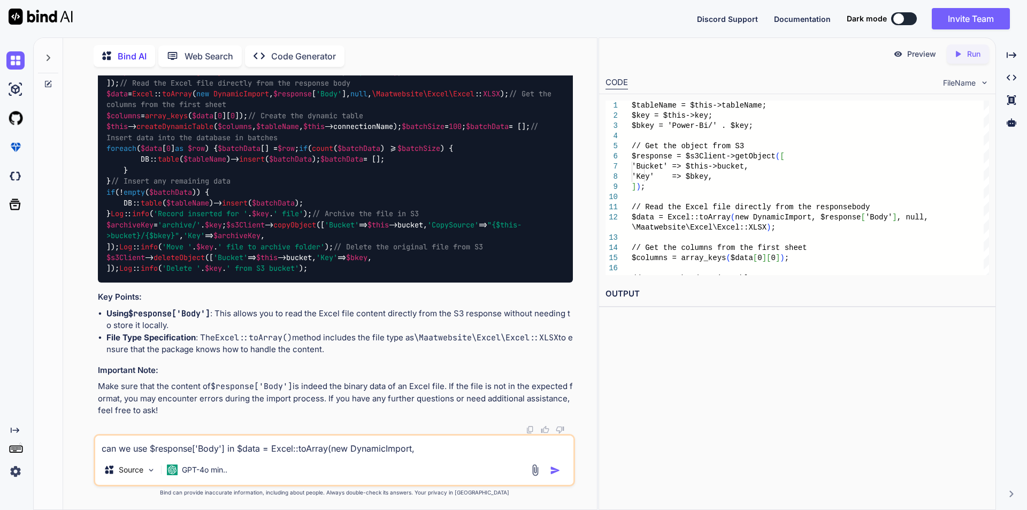
click at [146, 446] on textarea "can we use $response['Body'] in $data = Excel::toArray(new DynamicImport, \Illu…" at bounding box center [334, 444] width 478 height 19
type textarea "n"
type textarea "x"
type textarea "no"
type textarea "x"
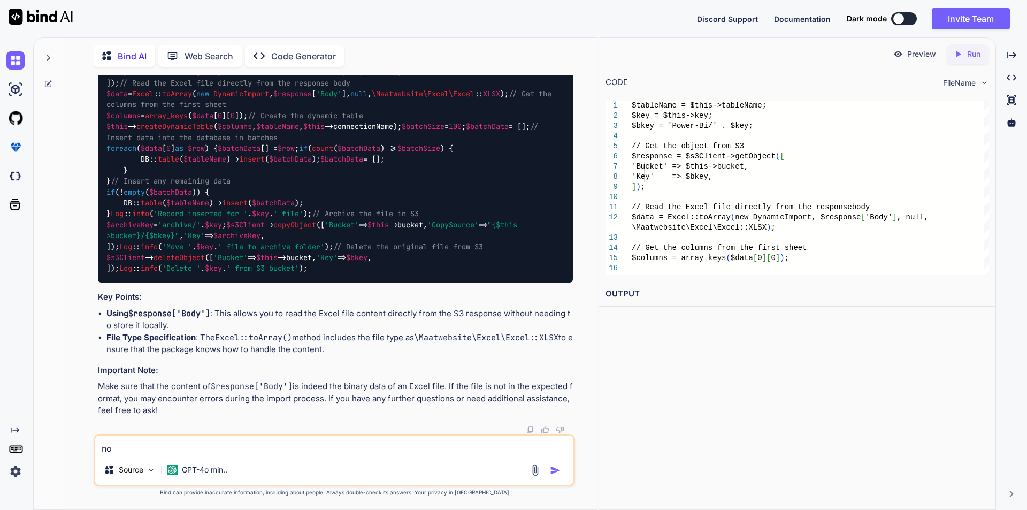
type textarea "now"
type textarea "x"
type textarea "now"
type textarea "x"
type textarea "now w"
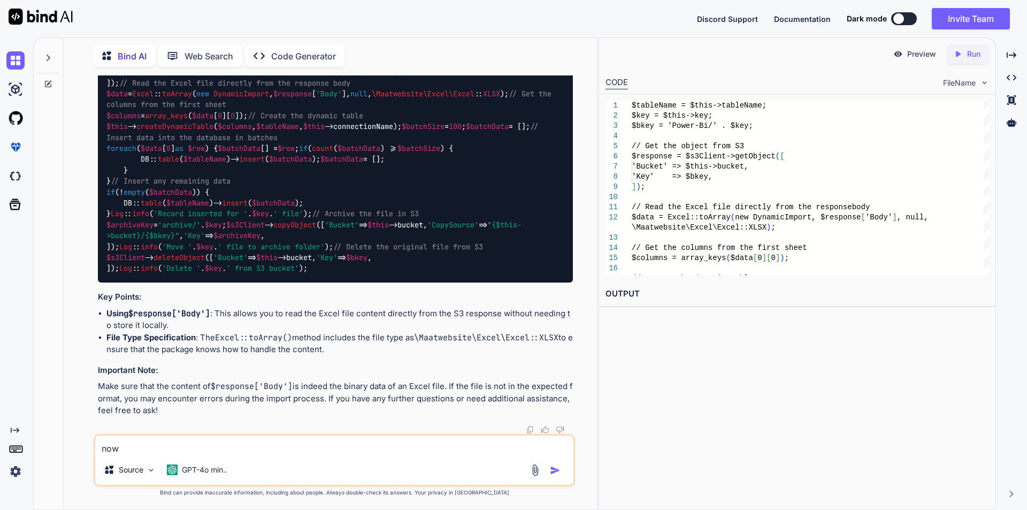
type textarea "x"
type textarea "now we"
type textarea "x"
type textarea "now we"
type textarea "x"
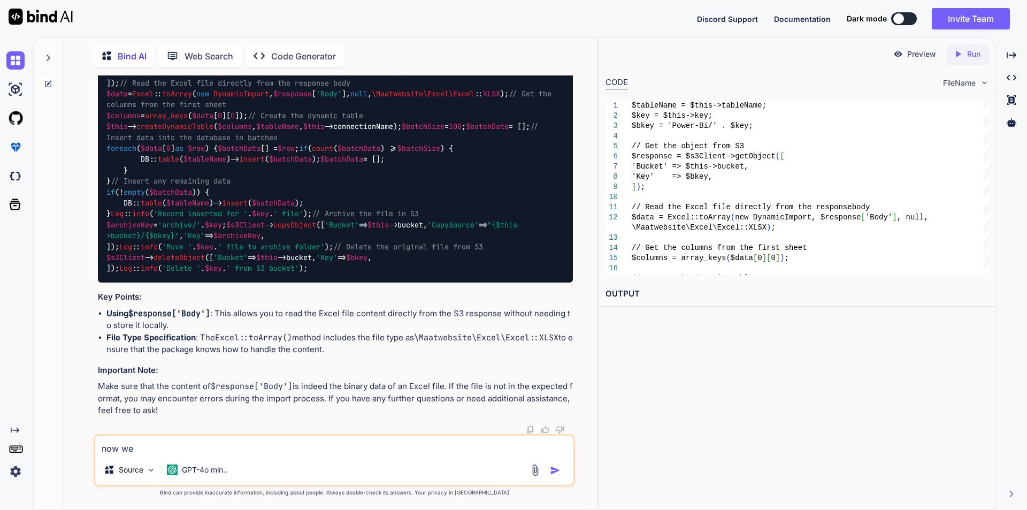
type textarea "now we g"
type textarea "x"
type textarea "now we go"
type textarea "x"
type textarea "now we got"
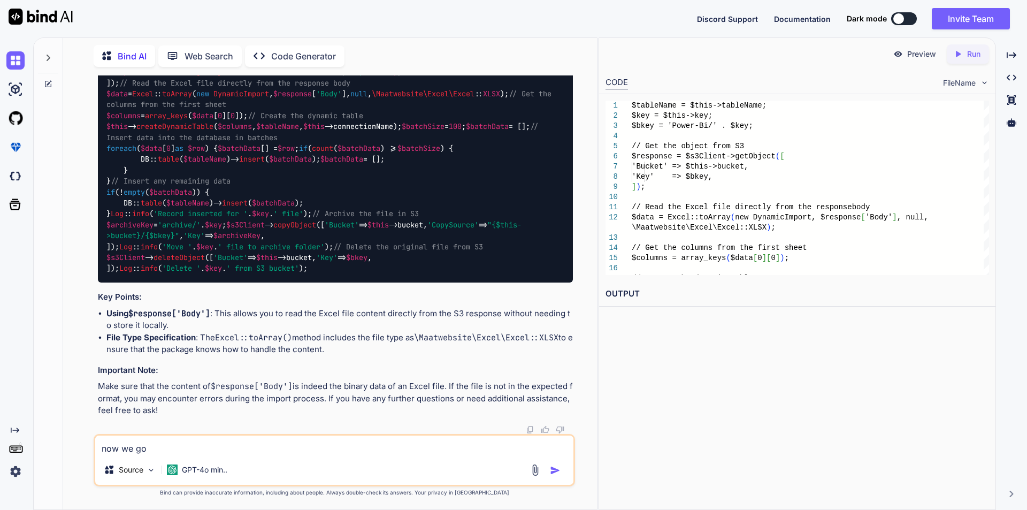
type textarea "x"
type textarea "now we got"
type textarea "x"
type textarea "now we got t"
type textarea "x"
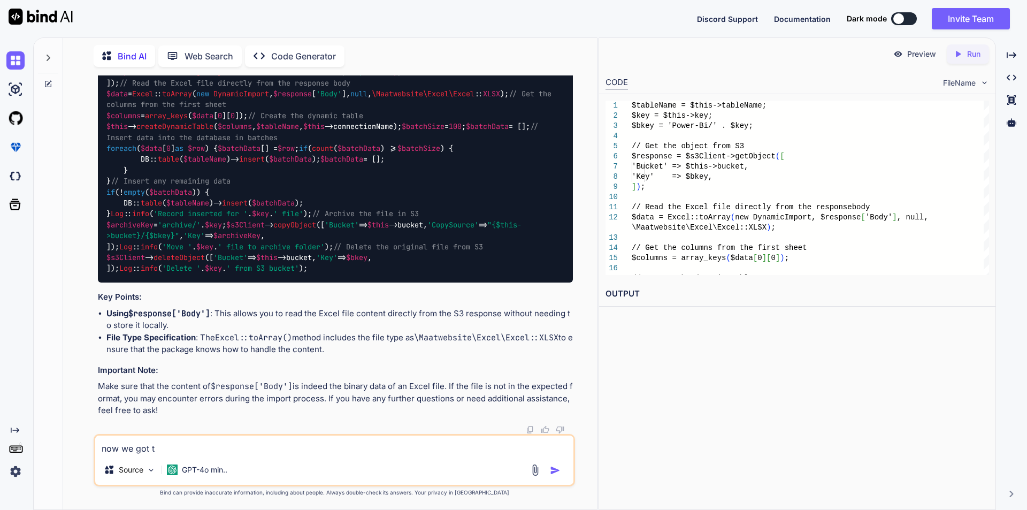
type textarea "now we got th"
type textarea "x"
type textarea "now we got thi"
type textarea "x"
type textarea "now we got this"
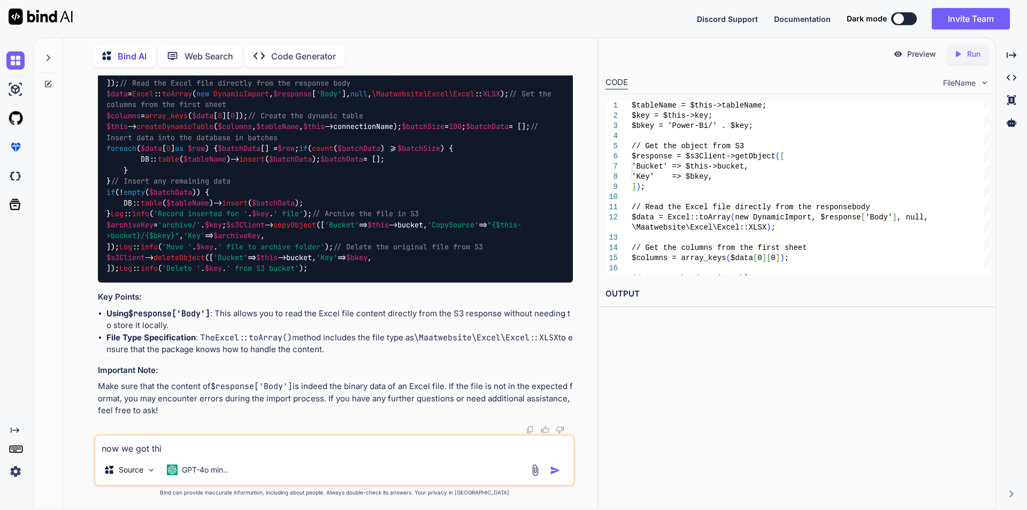
type textarea "x"
type textarea "now we got this"
type textarea "x"
type textarea "now we got this e"
type textarea "x"
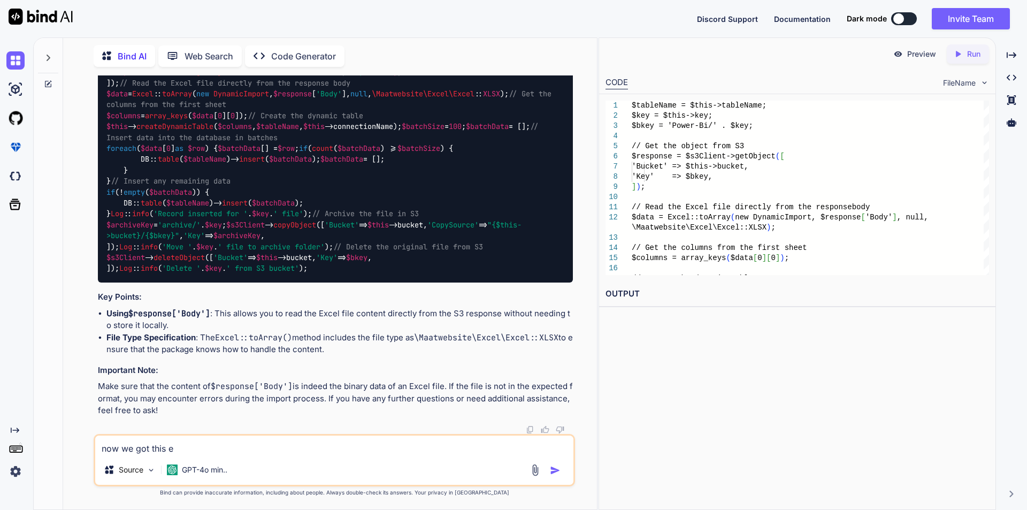
type textarea "now we got this er"
type textarea "x"
type textarea "now we got this err"
type textarea "x"
type textarea "now we got this erro"
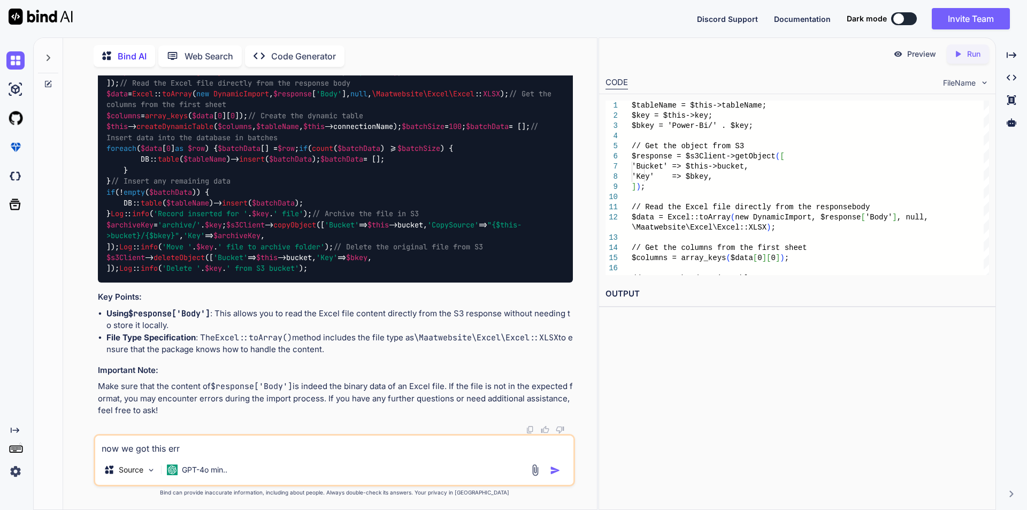
type textarea "x"
type textarea "now we got this error"
type textarea "x"
type textarea "now we got this error"
type textarea "x"
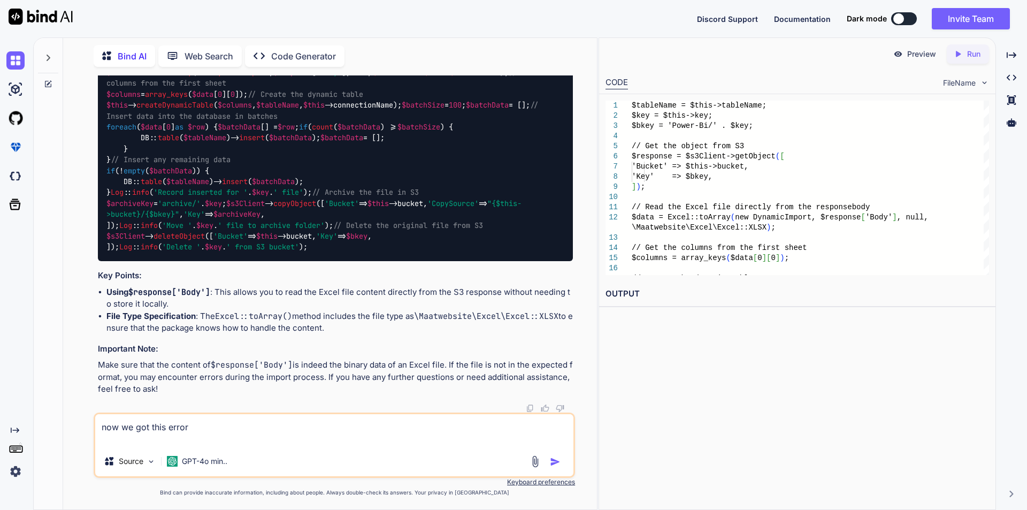
paste textarea "touch(): Argument #1 ($filename) must not contain any null bytes {"exception":"…"
type textarea "now we got this error touch(): Argument #1 ($filename) must not contain any nul…"
type textarea "x"
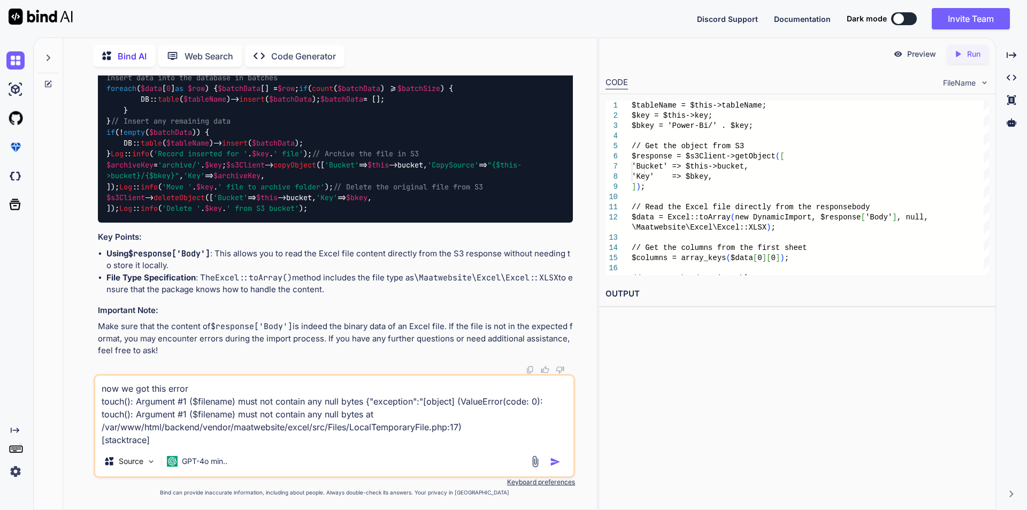
type textarea "now we got this error touch(): Argument #1 ($filename) must not contain any nul…"
type textarea "x"
type textarea "now we got this error touch(): Argument #1 ($filename) must not contain any nul…"
type textarea "x"
type textarea "now we got this error touch(): Argument #1 ($filename) must not contain any nul…"
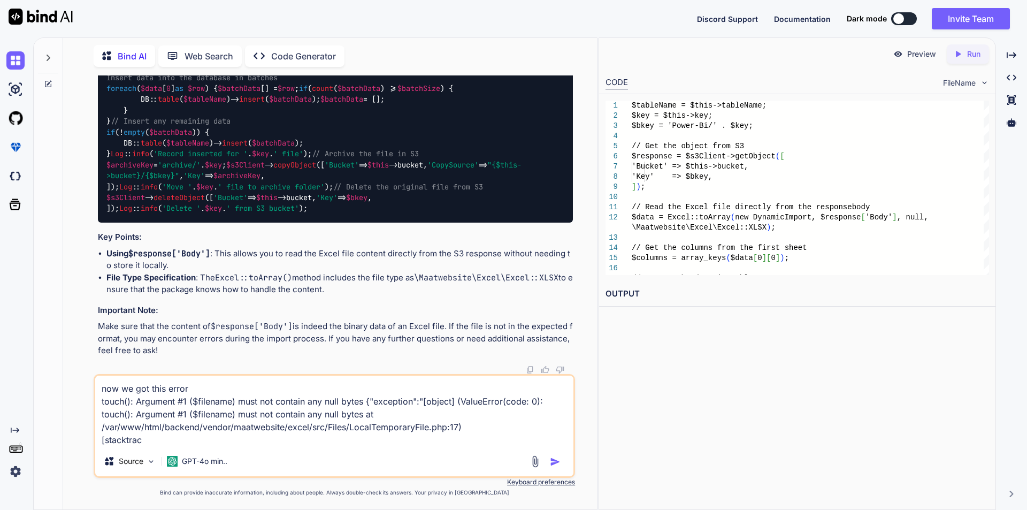
type textarea "x"
type textarea "now we got this error touch(): Argument #1 ($filename) must not contain any nul…"
type textarea "x"
type textarea "now we got this error touch(): Argument #1 ($filename) must not contain any nul…"
type textarea "x"
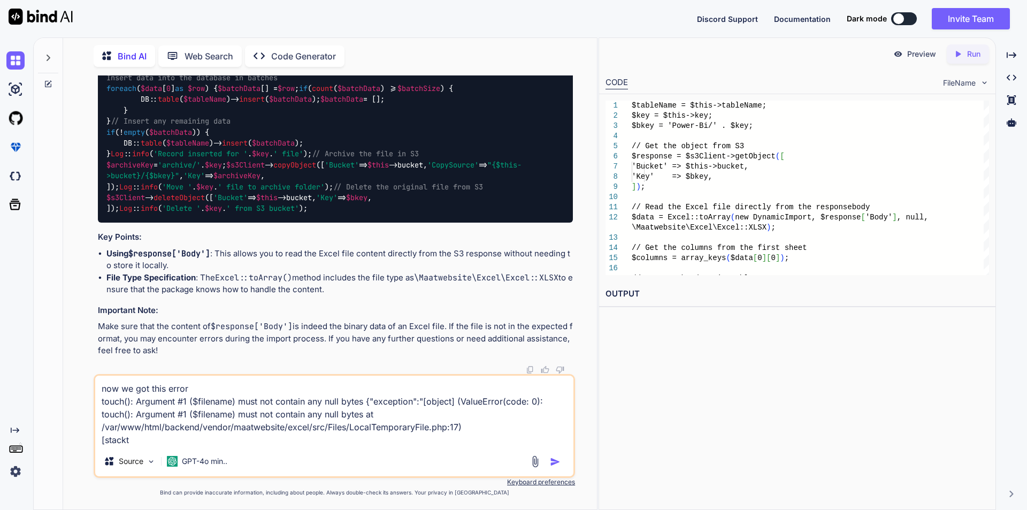
type textarea "now we got this error touch(): Argument #1 ($filename) must not contain any nul…"
type textarea "x"
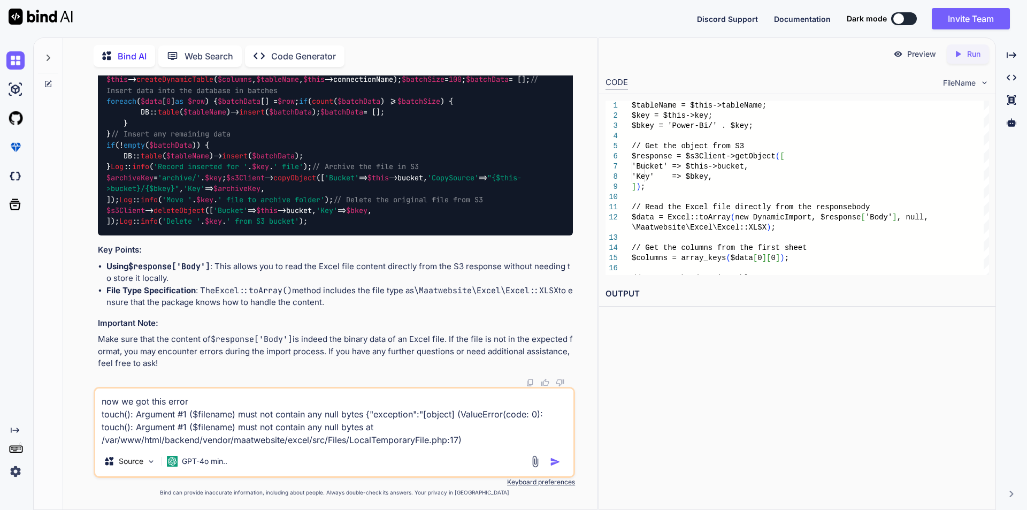
click at [550, 461] on img "button" at bounding box center [555, 461] width 11 height 11
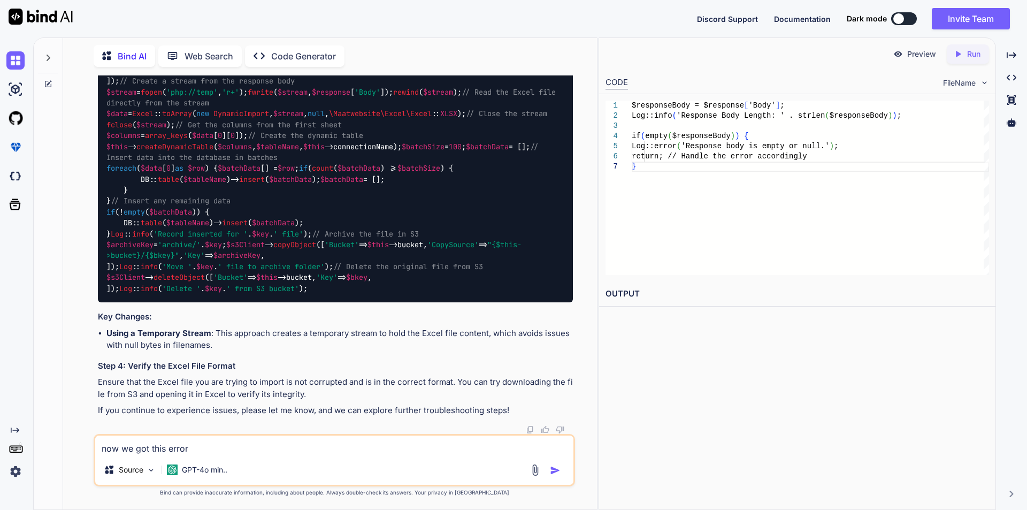
scroll to position [10963, 0]
drag, startPoint x: 106, startPoint y: 211, endPoint x: 111, endPoint y: 262, distance: 51.6
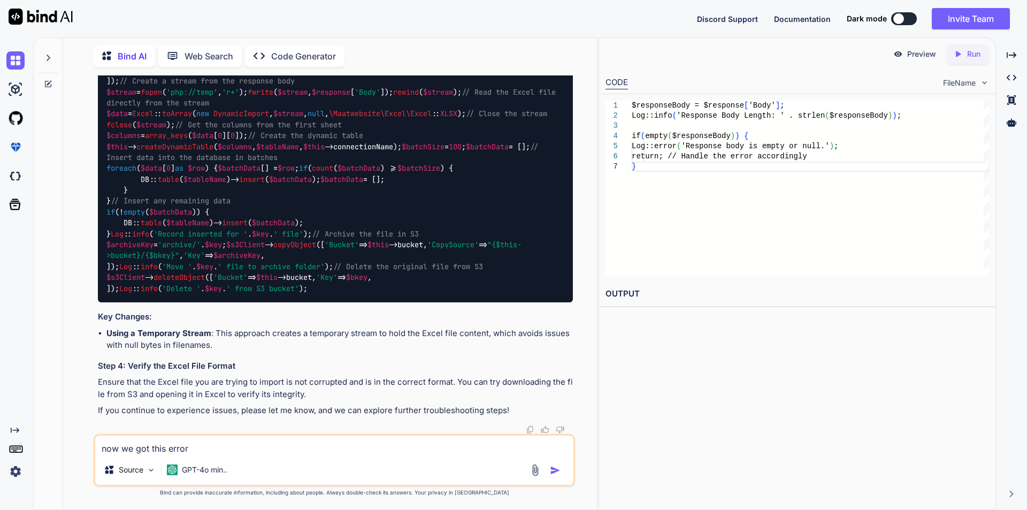
drag, startPoint x: 108, startPoint y: 157, endPoint x: 118, endPoint y: 211, distance: 54.9
copy code "Log :: info ( 'Response Body Length: ' . strlen ( $responseBody )); if ( empty …"
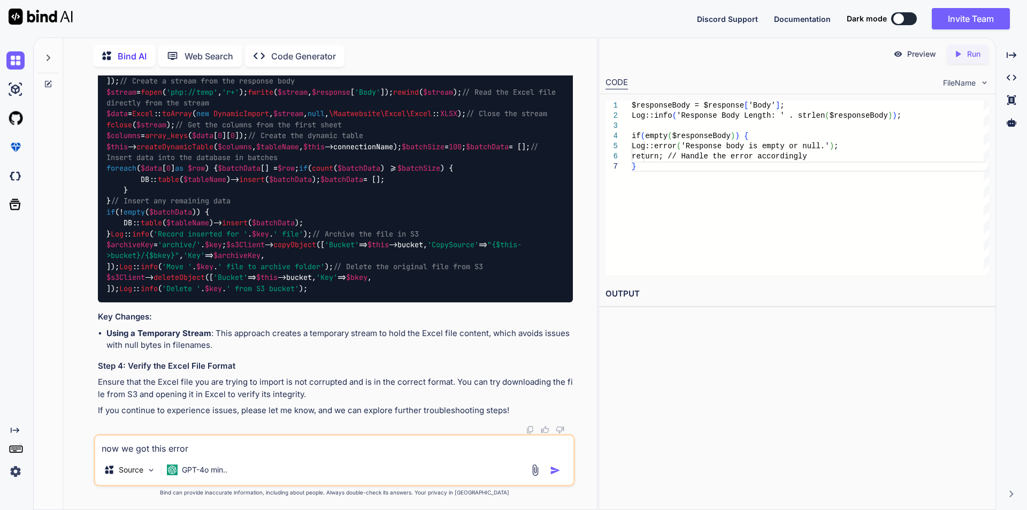
click at [126, 141] on span "$columns" at bounding box center [123, 136] width 34 height 10
click at [187, 188] on div "$tableName = $this ->tableName; $key = $this ->key; $bkey = 'Power-Bi/' . $key …" at bounding box center [335, 173] width 475 height 257
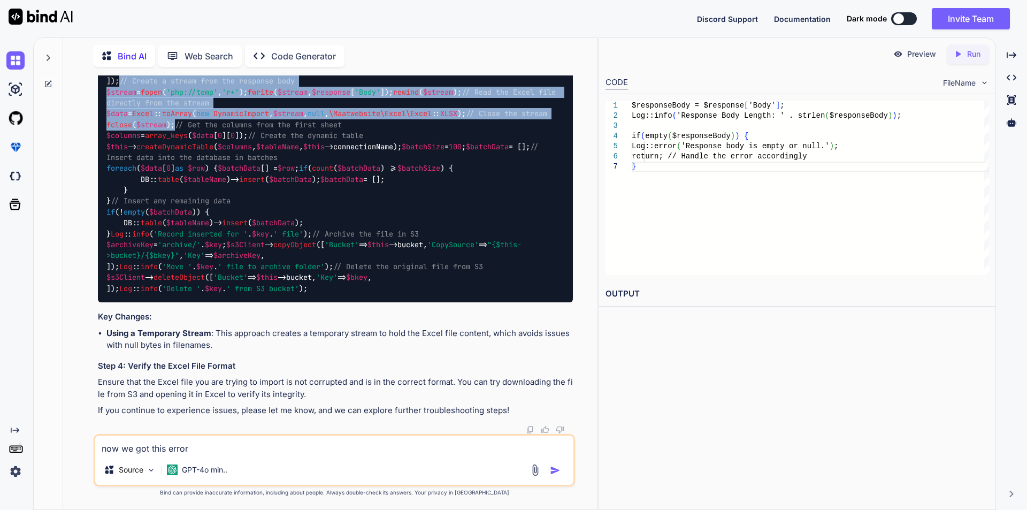
drag, startPoint x: 190, startPoint y: 188, endPoint x: 99, endPoint y: 98, distance: 127.8
click at [99, 98] on div "$tableName = $this ->tableName; $key = $this ->key; $bkey = 'Power-Bi/' . $key …" at bounding box center [335, 173] width 475 height 257
copy code "// Create a stream from the response body $stream = fopen ( 'php://temp' , 'r+'…"
click at [113, 448] on textarea "now we got this error touch(): Argument #1 ($filename) must not contain any nul…" at bounding box center [334, 444] width 478 height 19
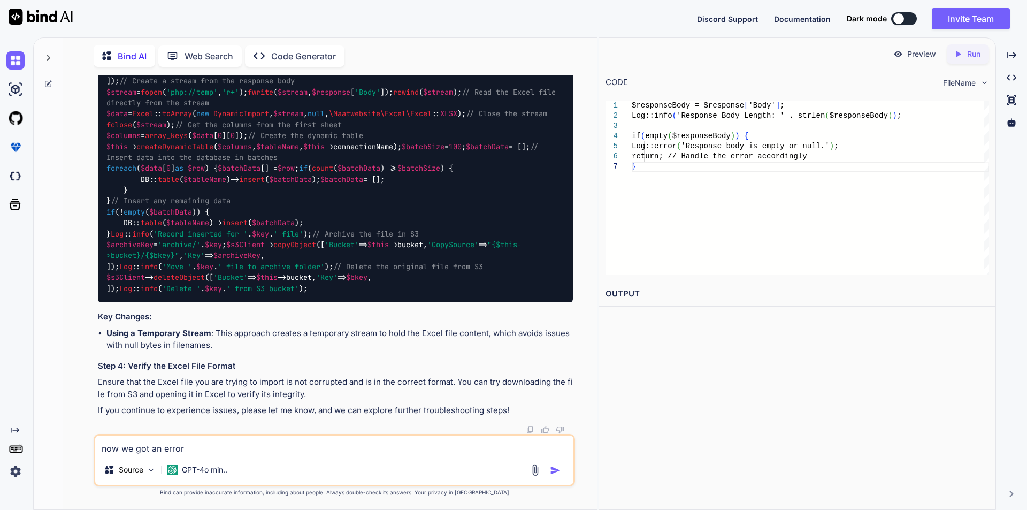
paste textarea "ERROR: pathinfo(): Argument #1 ($path) must be of type string, resource given {…"
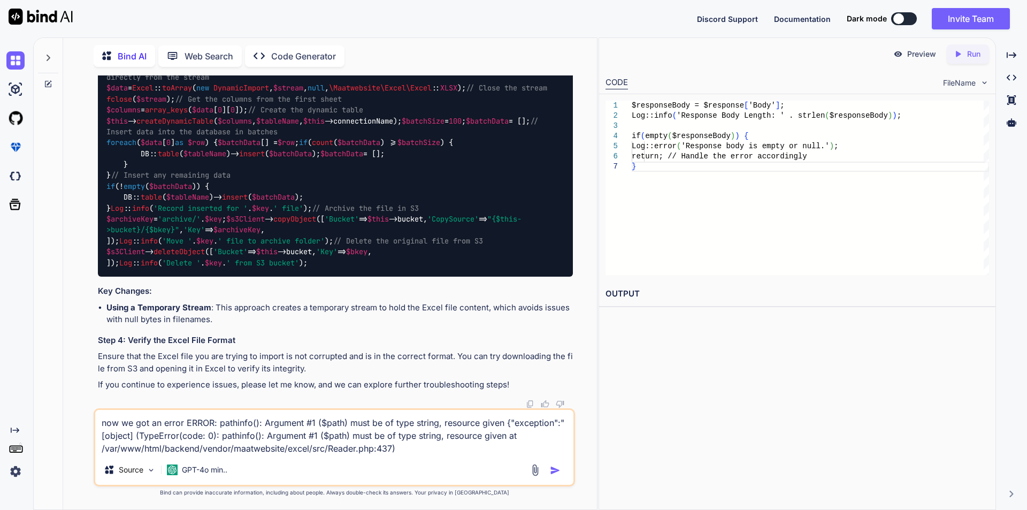
click at [552, 469] on img "button" at bounding box center [555, 470] width 11 height 11
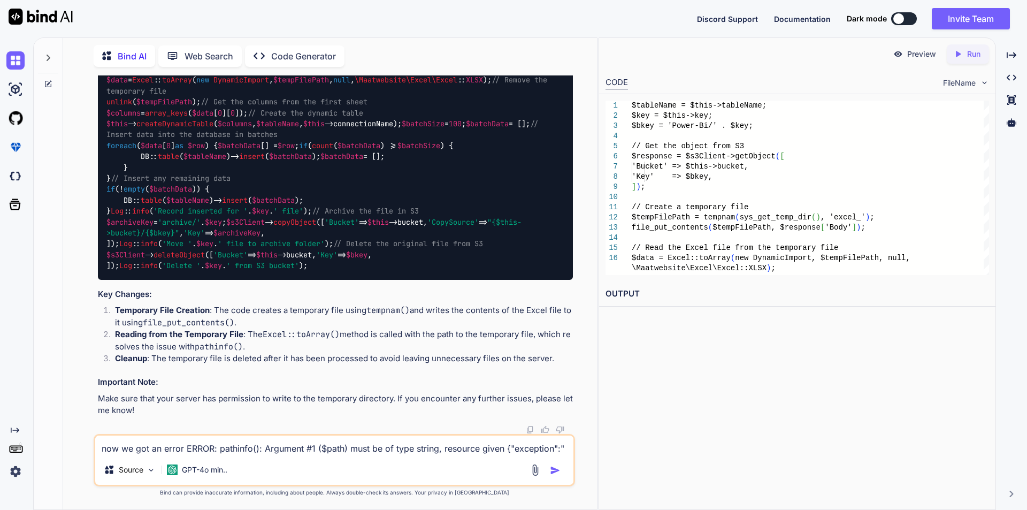
scroll to position [12306, 0]
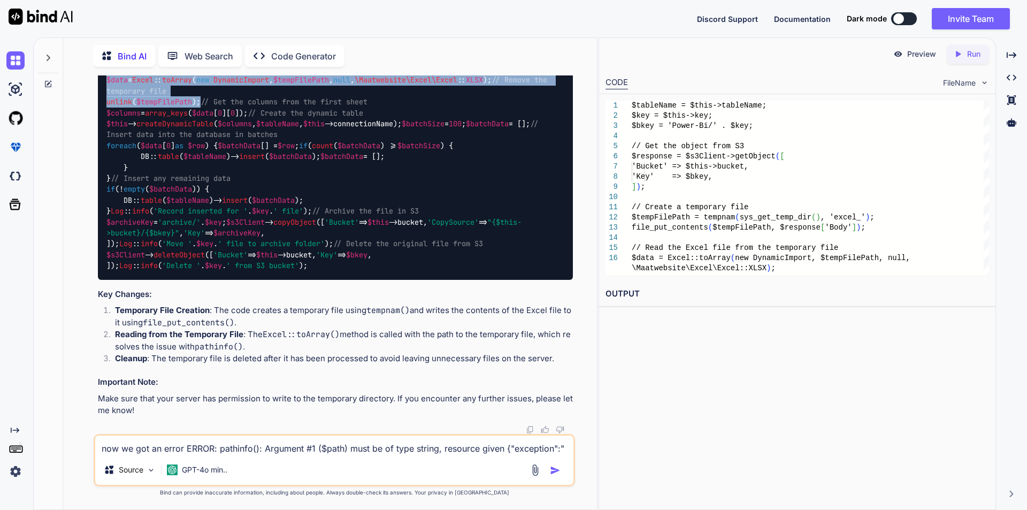
drag, startPoint x: 109, startPoint y: 202, endPoint x: 211, endPoint y: 287, distance: 133.3
click at [211, 280] on div "$tableName = $this ->tableName; $key = $this ->key; $bkey = 'Power-Bi/' . $key …" at bounding box center [335, 146] width 475 height 268
copy code "/ Create a temporary file $tempFilePath = tempnam ( sys_get_temp_dir (), 'excel…"
click at [182, 448] on textarea "now we got an error ERROR: pathinfo(): Argument #1 ($path) must be of type stri…" at bounding box center [334, 444] width 478 height 19
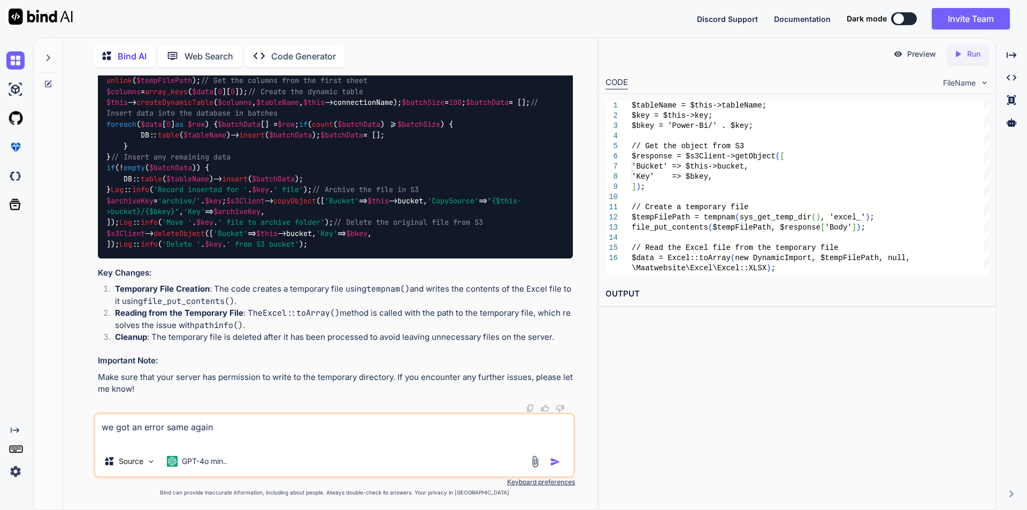
paste textarea "ERROR: Failed to import records. {"error":"touch(): Unable to create file /var/…"
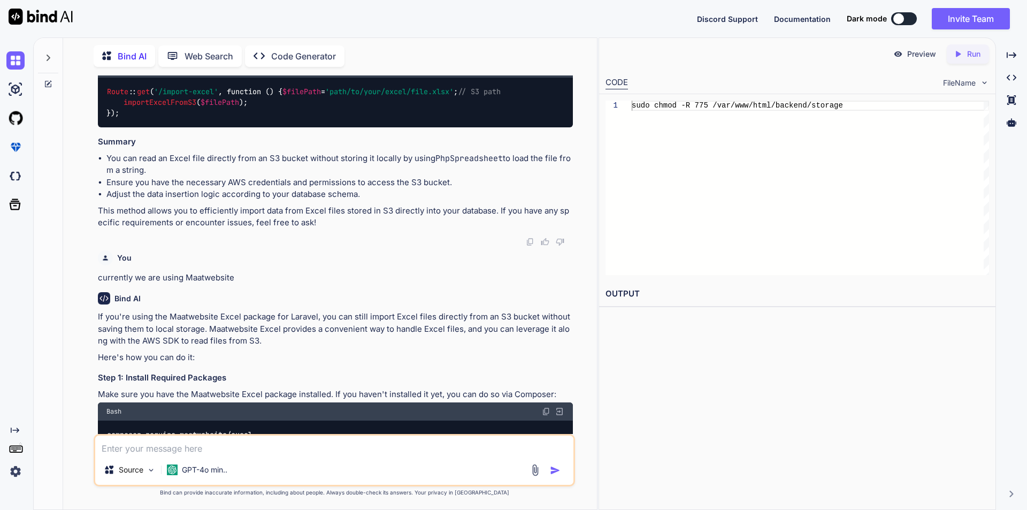
scroll to position [4250, 0]
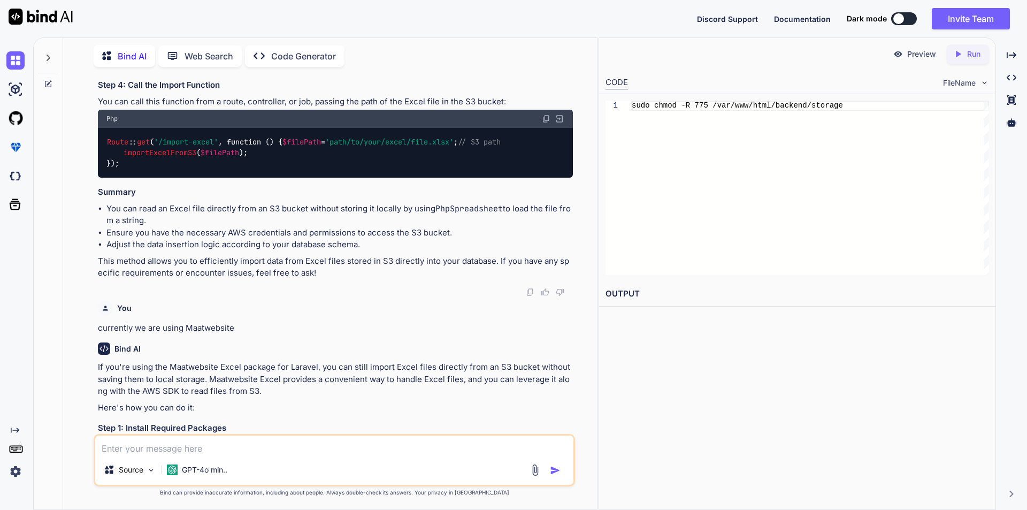
drag, startPoint x: 107, startPoint y: 144, endPoint x: 287, endPoint y: 143, distance: 179.7
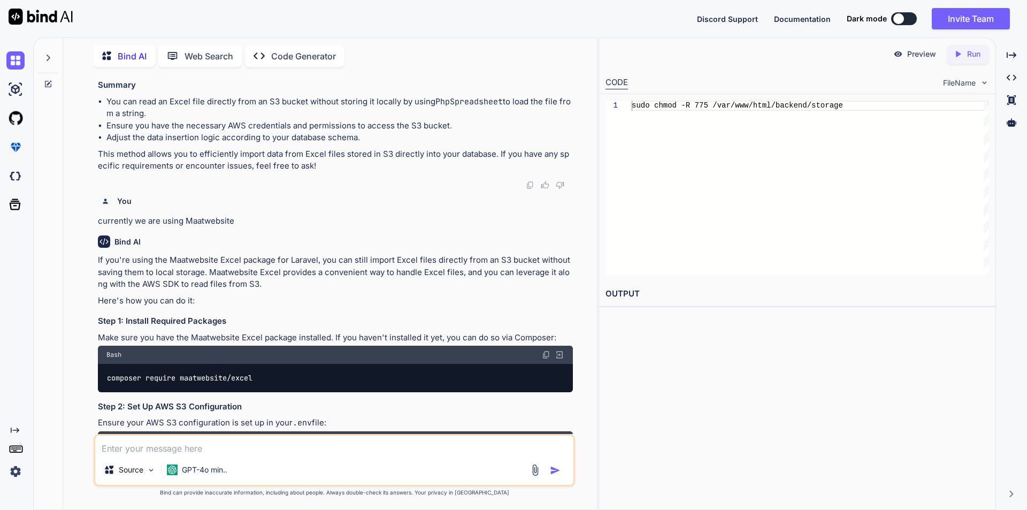
scroll to position [4410, 0]
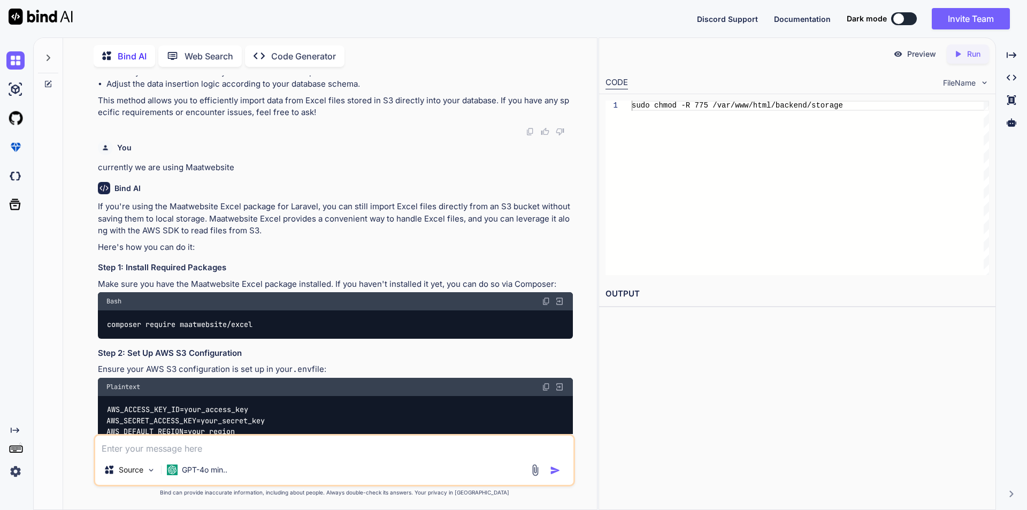
drag, startPoint x: 107, startPoint y: 221, endPoint x: 300, endPoint y: 230, distance: 192.7
drag, startPoint x: 106, startPoint y: 210, endPoint x: 309, endPoint y: 229, distance: 203.1
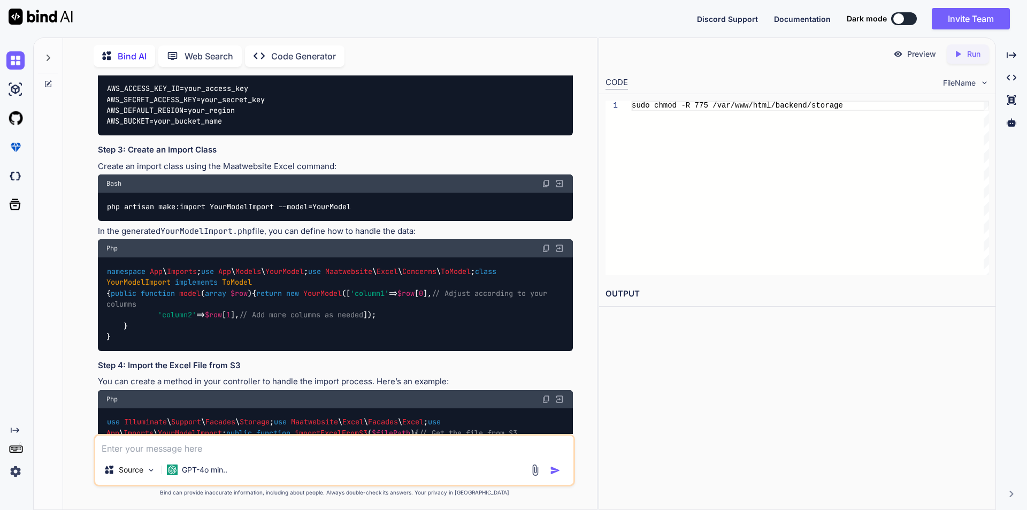
scroll to position [4784, 0]
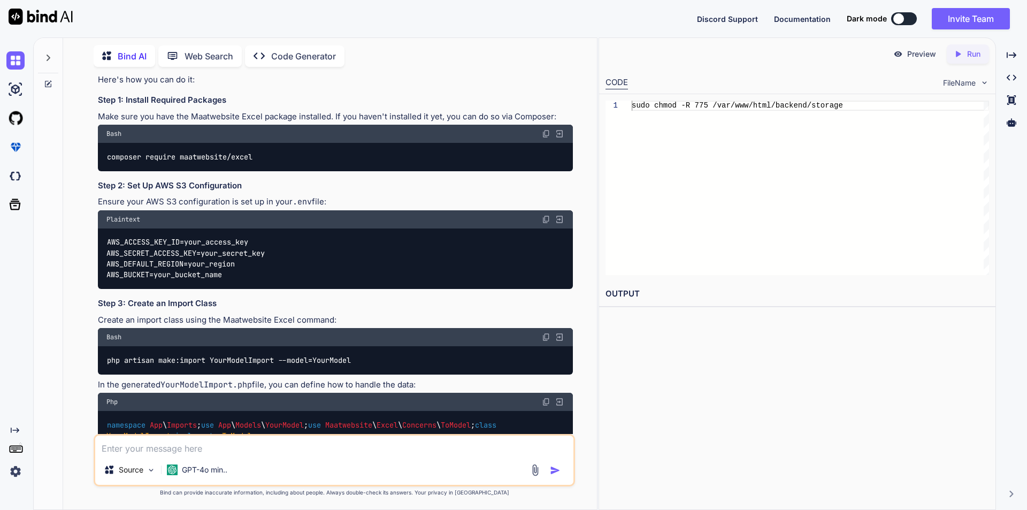
scroll to position [4570, 0]
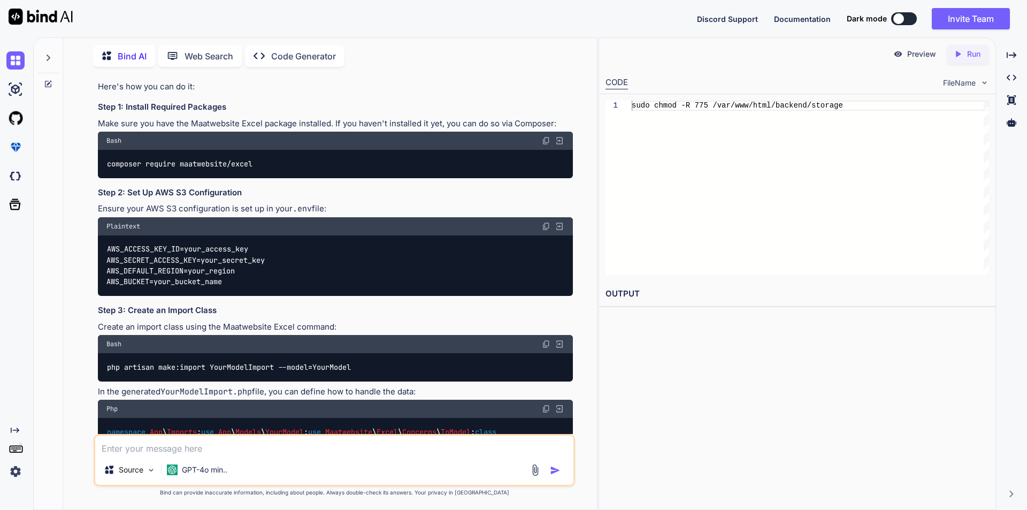
drag, startPoint x: 125, startPoint y: 118, endPoint x: 154, endPoint y: 265, distance: 149.8
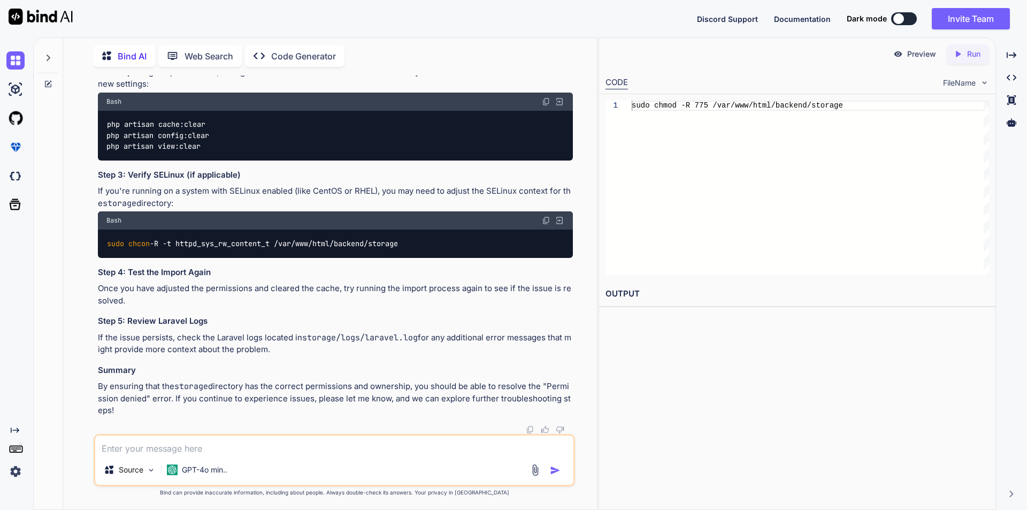
scroll to position [13328, 0]
drag, startPoint x: 108, startPoint y: 287, endPoint x: 207, endPoint y: 289, distance: 99.5
click at [207, 152] on code "php artisan cache:clear php artisan config:clear php artisan view:clear" at bounding box center [157, 135] width 103 height 33
click at [233, 439] on textarea at bounding box center [334, 444] width 478 height 19
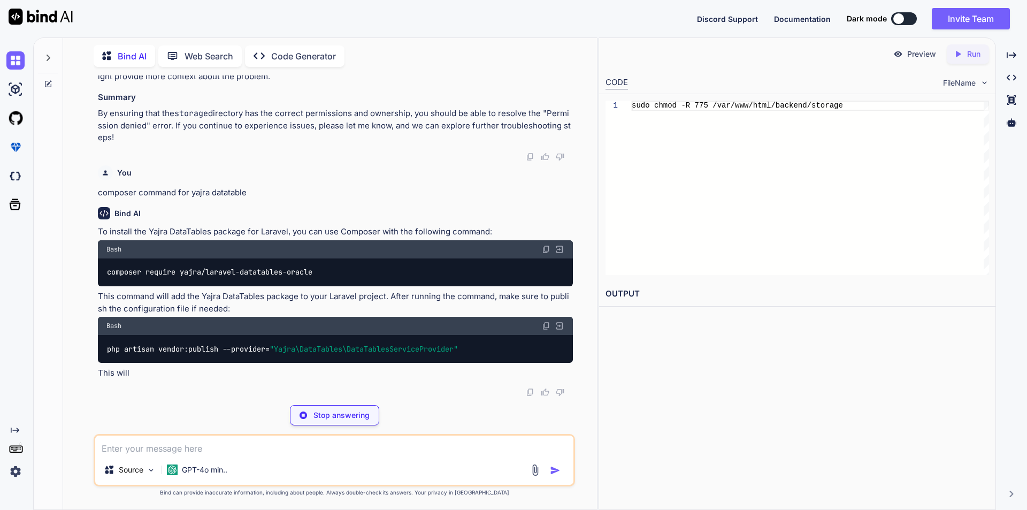
scroll to position [13738, 0]
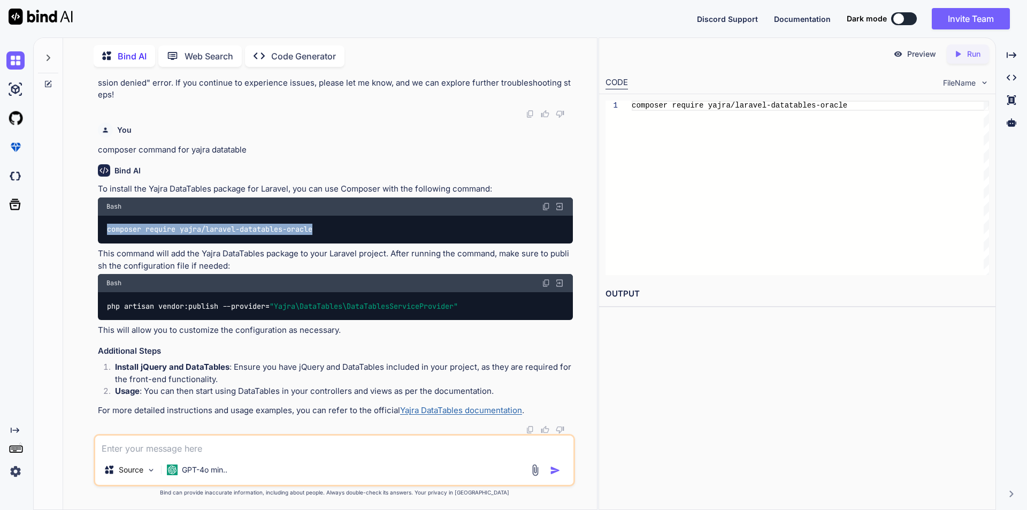
drag, startPoint x: 107, startPoint y: 297, endPoint x: 321, endPoint y: 296, distance: 214.5
click at [321, 243] on div "composer require yajra/laravel-datatables-oracle" at bounding box center [335, 230] width 475 height 28
